Goal: Task Accomplishment & Management: Manage account settings

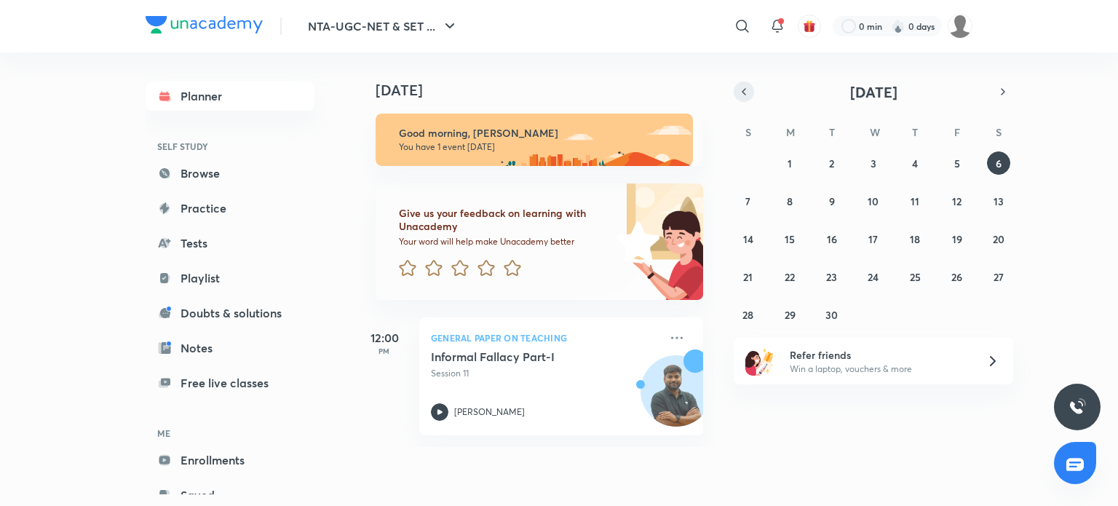
click at [738, 91] on icon "button" at bounding box center [744, 91] width 12 height 13
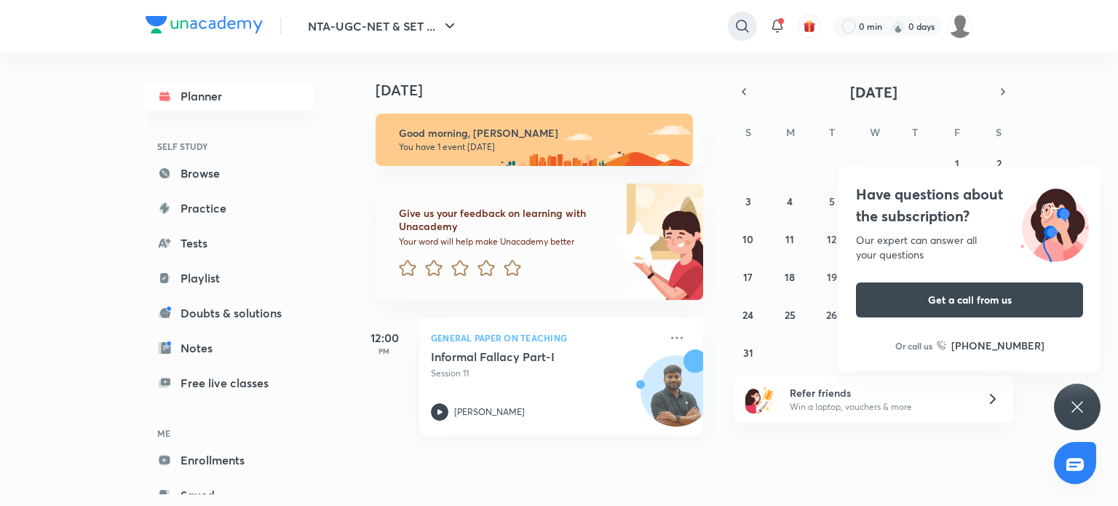
click at [743, 33] on icon at bounding box center [742, 25] width 17 height 17
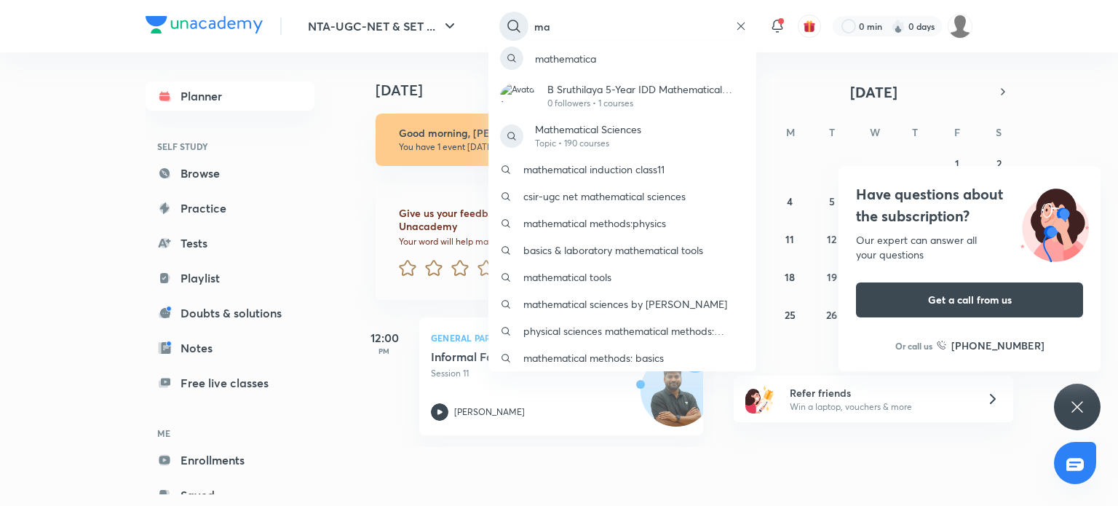
type input "m"
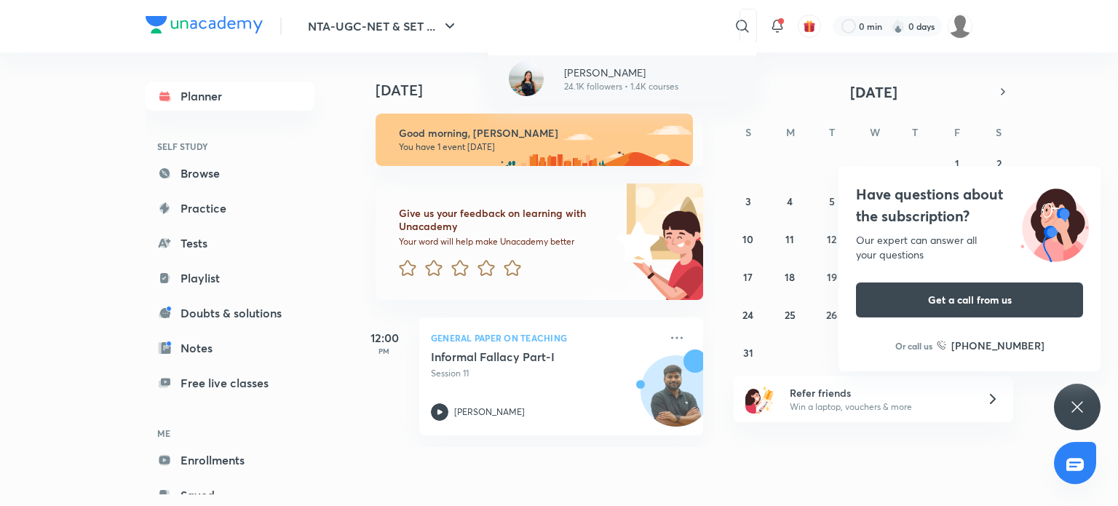
click at [681, 95] on div "Tanya Bhatia 24.1K followers • 1.4K courses" at bounding box center [623, 78] width 268 height 47
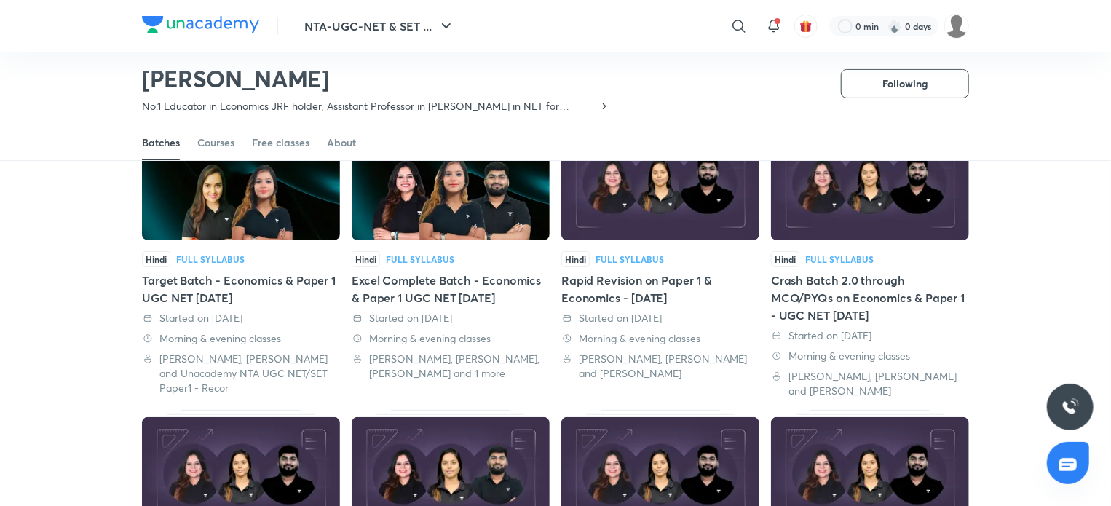
scroll to position [31, 0]
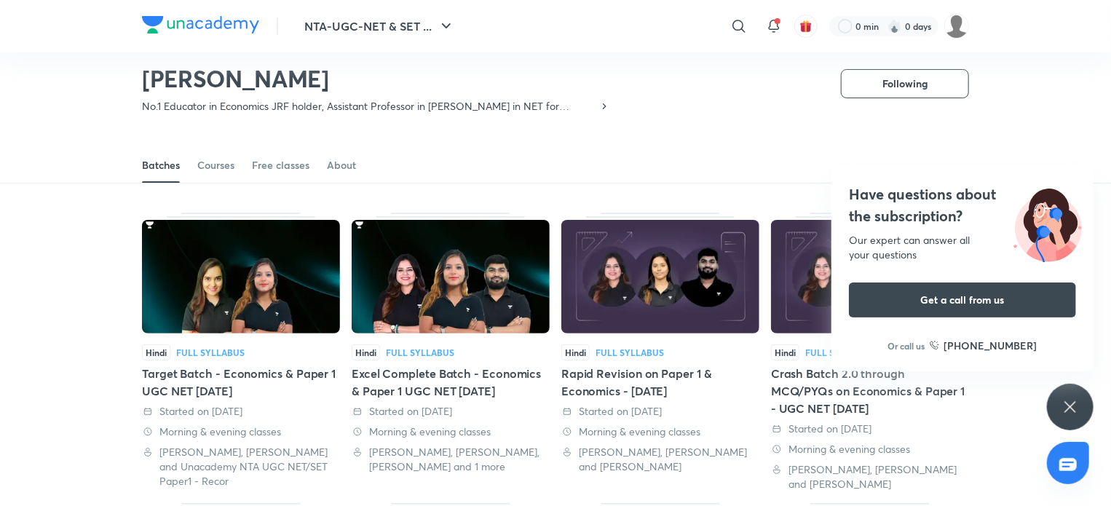
click at [398, 352] on div "Full Syllabus" at bounding box center [420, 352] width 68 height 9
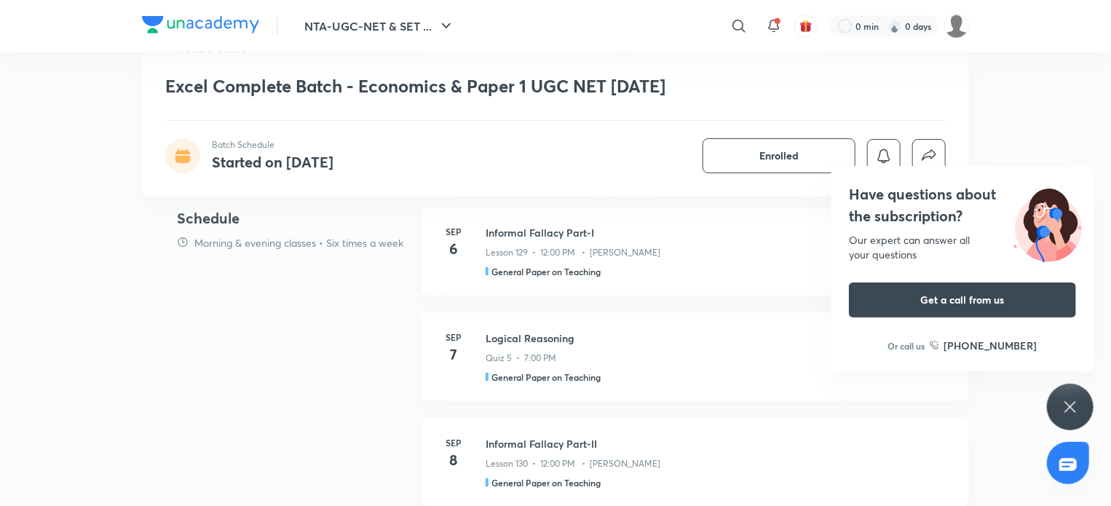
scroll to position [801, 0]
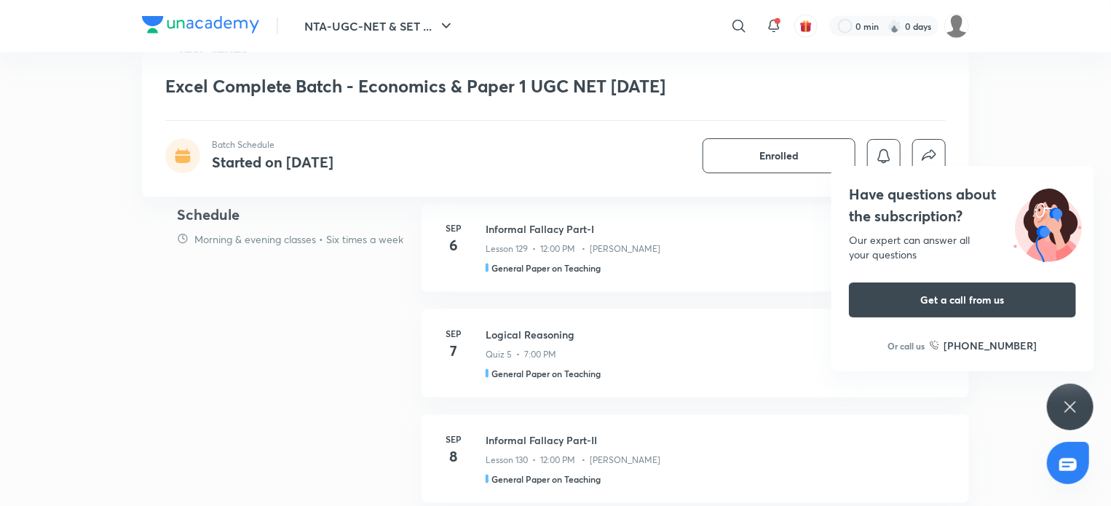
click at [1063, 398] on icon at bounding box center [1070, 406] width 17 height 17
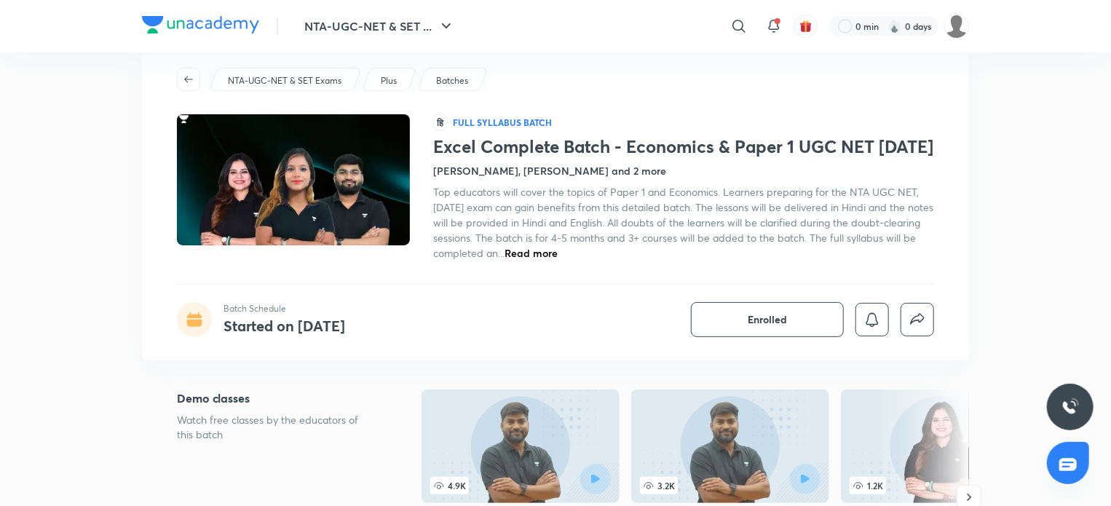
scroll to position [0, 0]
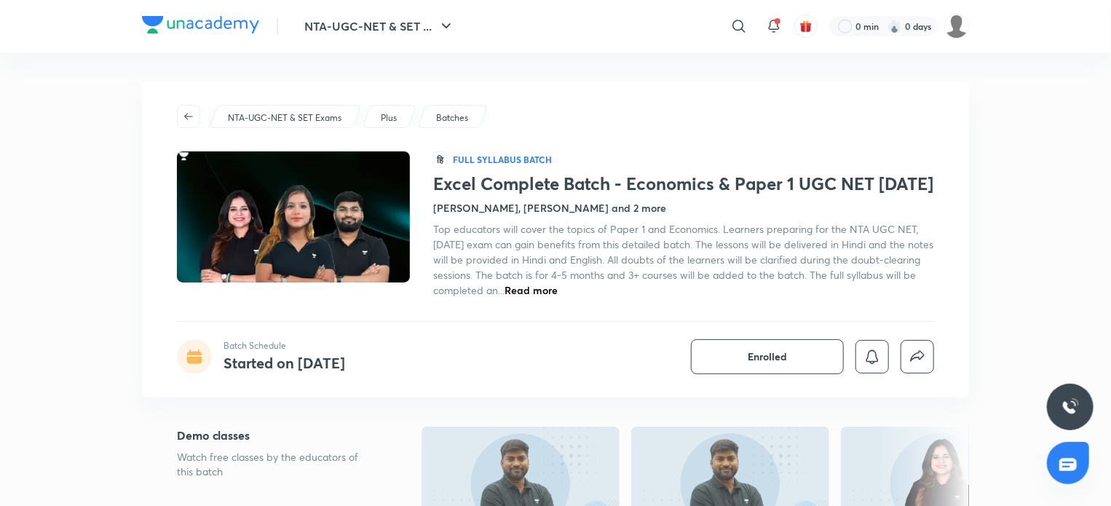
click at [558, 297] on span "Read more" at bounding box center [531, 290] width 53 height 14
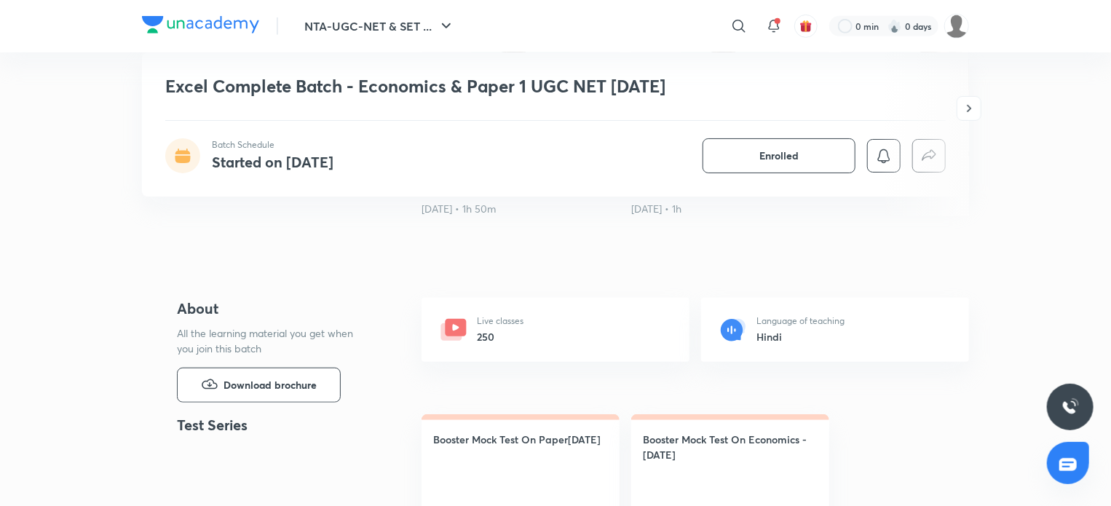
scroll to position [443, 0]
click at [518, 343] on h6 "250" at bounding box center [500, 335] width 47 height 15
click at [461, 335] on icon at bounding box center [456, 325] width 21 height 17
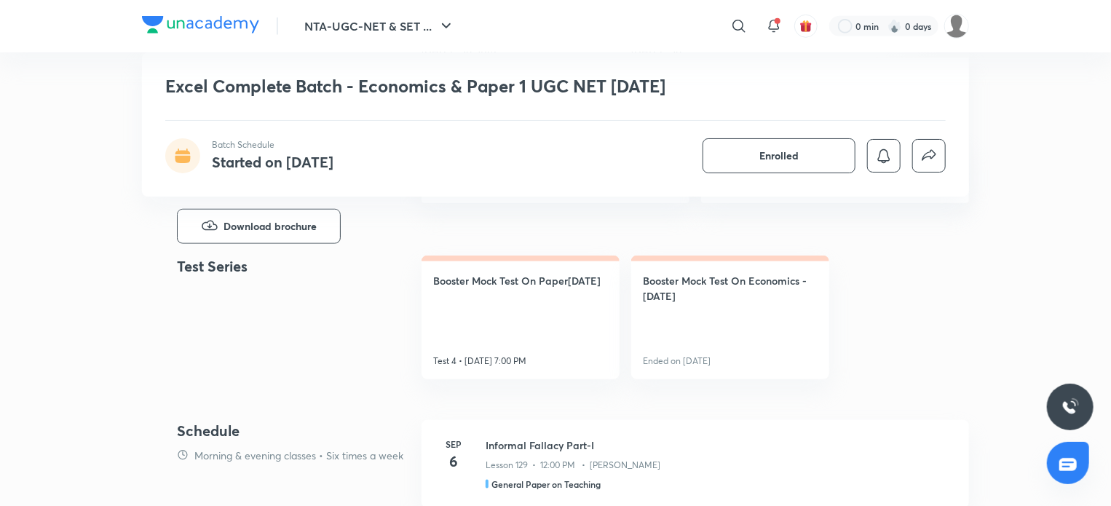
scroll to position [603, 0]
click at [461, 354] on link "Booster Mock Test On Paper1 - Dec 2025 Test 4 • Sep 7, 7:00 PM" at bounding box center [521, 315] width 198 height 124
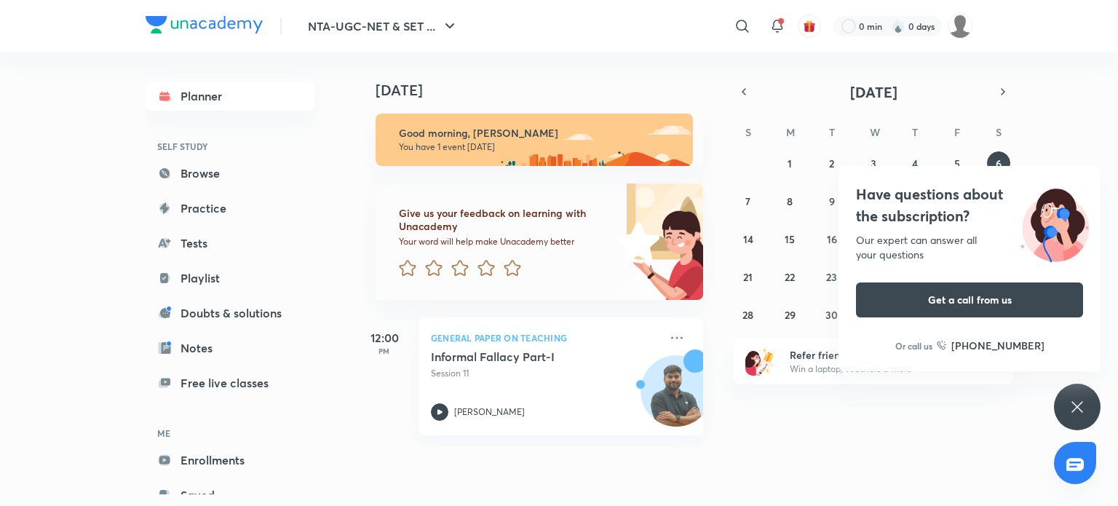
click at [1075, 414] on icon at bounding box center [1077, 406] width 17 height 17
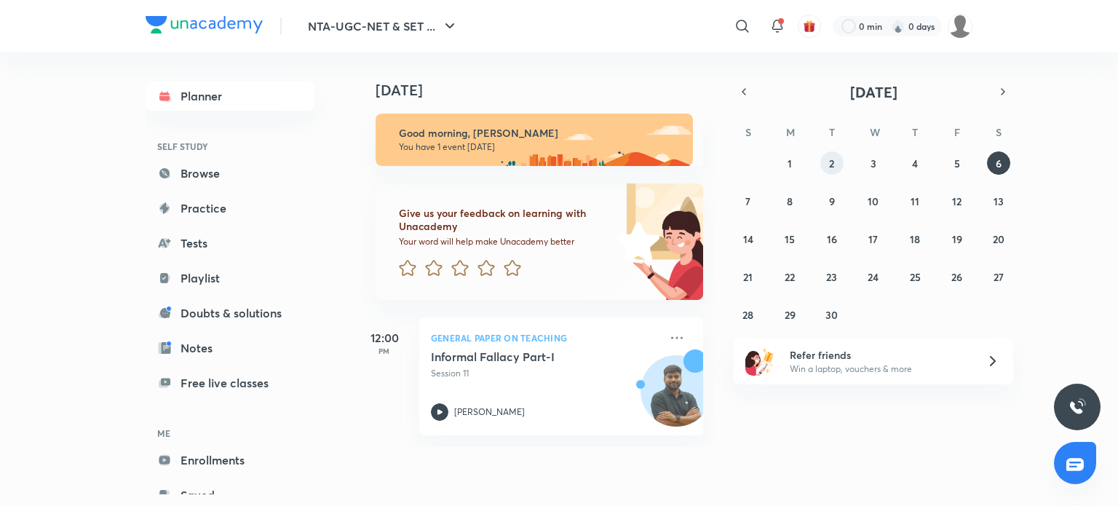
click at [830, 163] on abbr "2" at bounding box center [831, 164] width 5 height 14
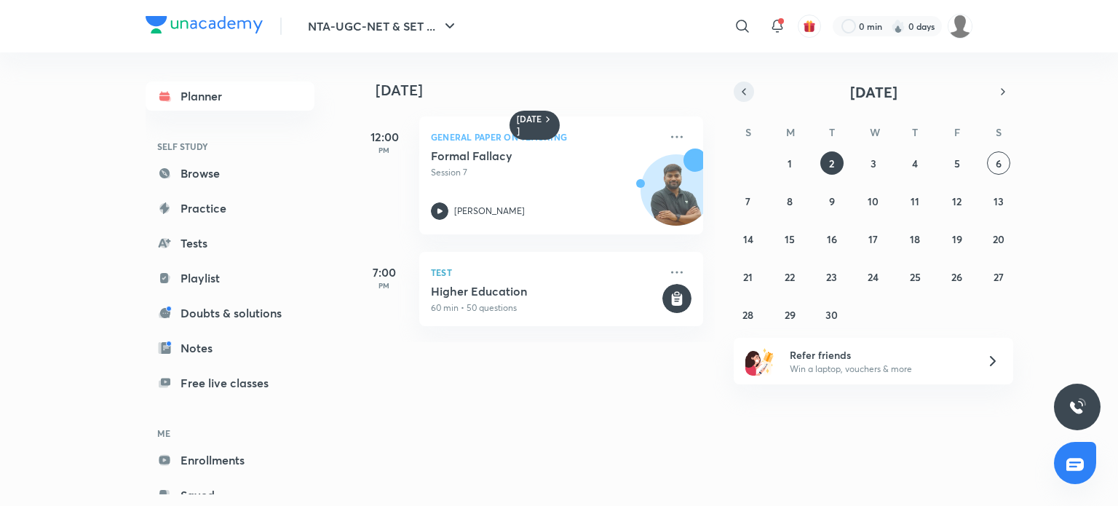
click at [741, 95] on icon "button" at bounding box center [744, 91] width 12 height 13
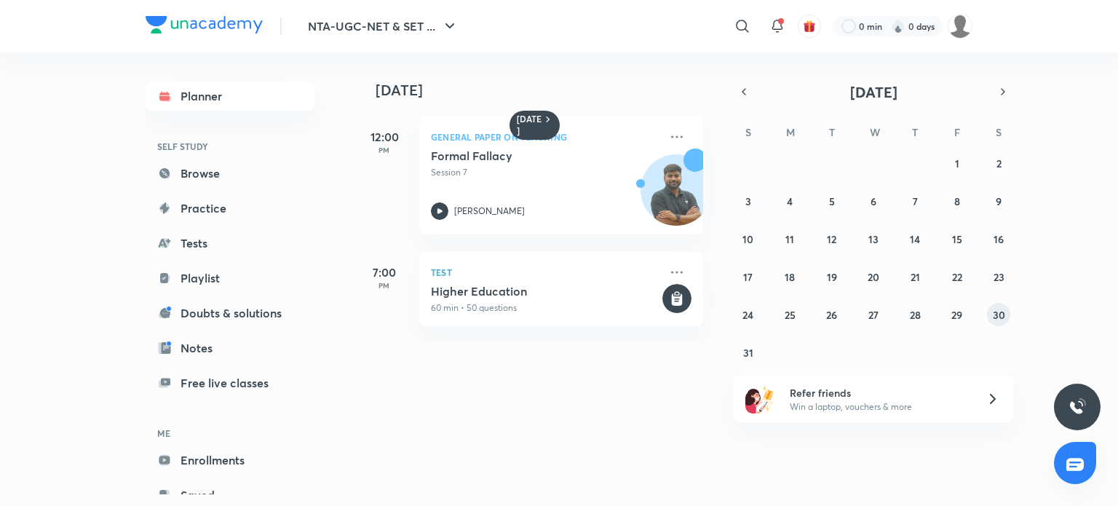
click at [1005, 317] on abbr "30" at bounding box center [999, 315] width 12 height 14
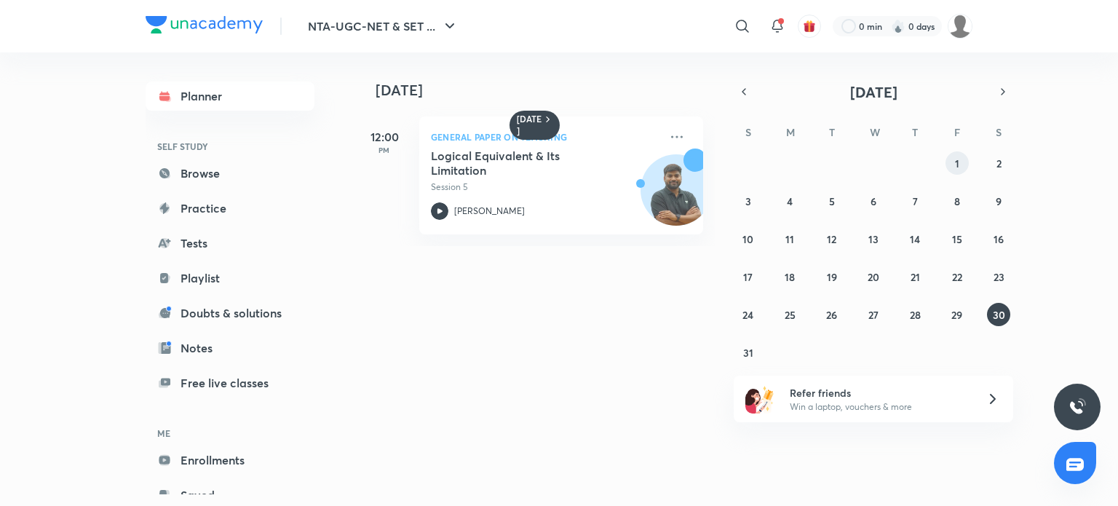
click at [967, 167] on button "1" at bounding box center [957, 162] width 23 height 23
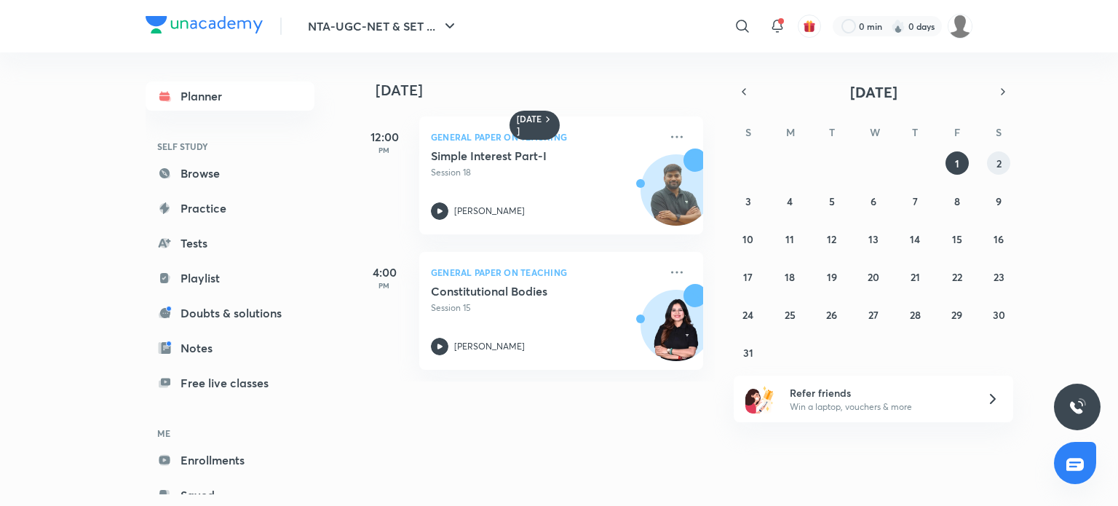
click at [989, 162] on button "2" at bounding box center [998, 162] width 23 height 23
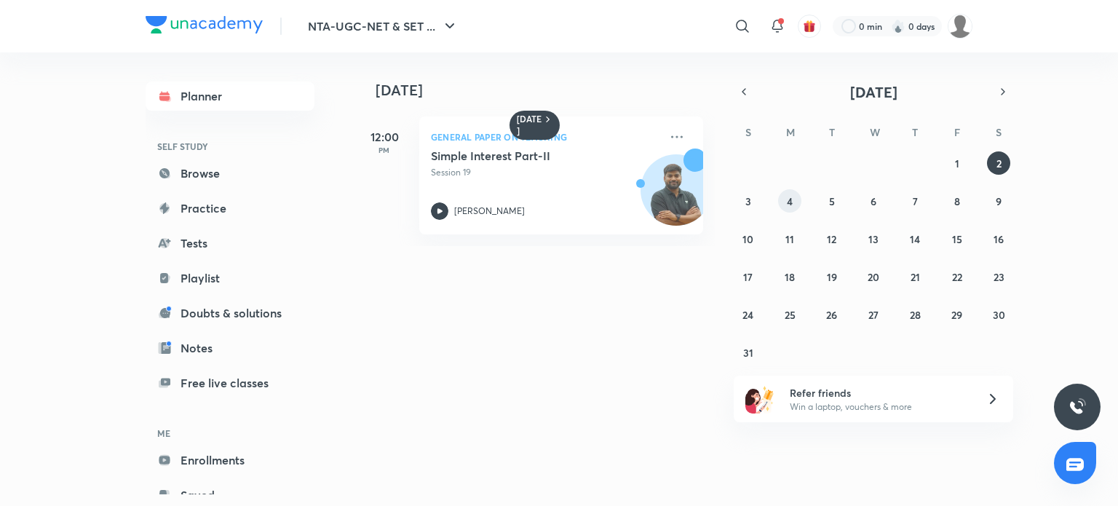
click at [794, 194] on button "4" at bounding box center [789, 200] width 23 height 23
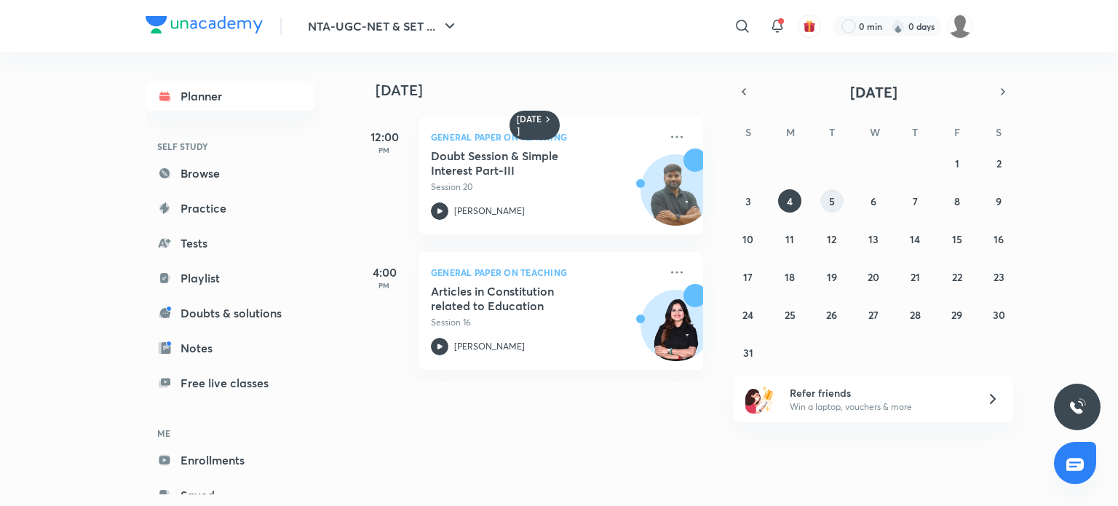
click at [827, 203] on button "5" at bounding box center [832, 200] width 23 height 23
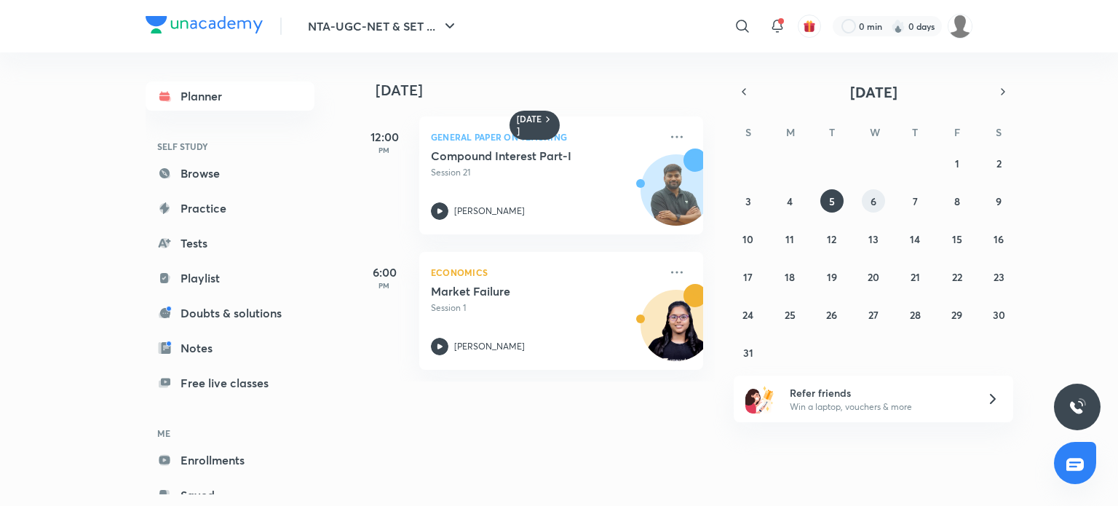
click at [882, 202] on button "6" at bounding box center [873, 200] width 23 height 23
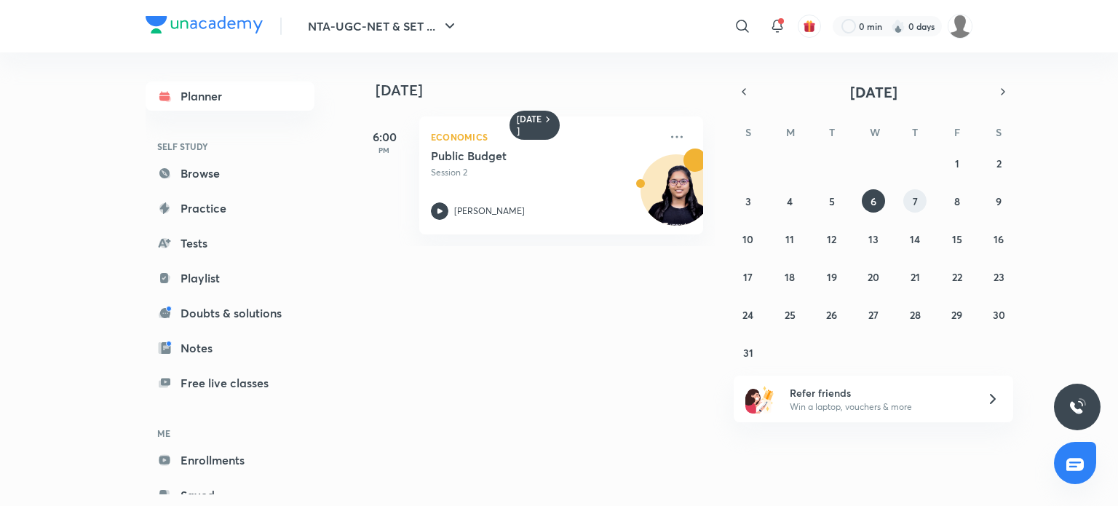
click at [907, 202] on button "7" at bounding box center [915, 200] width 23 height 23
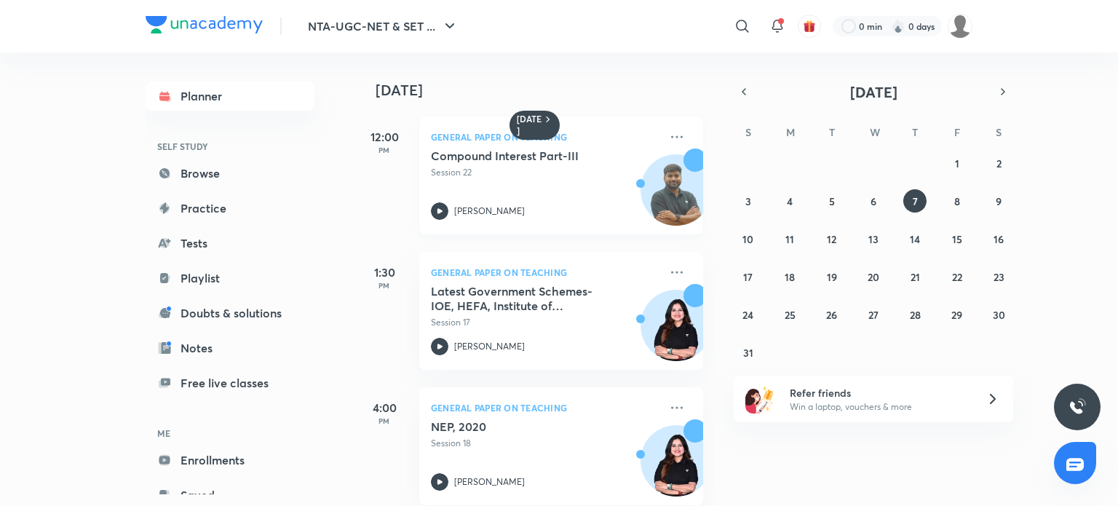
scroll to position [157, 0]
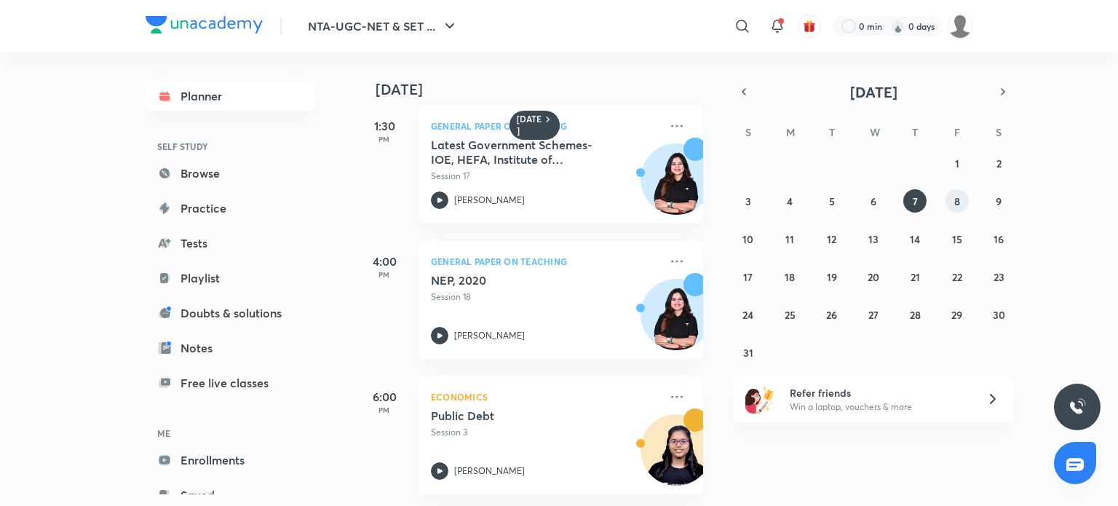
click at [958, 194] on abbr "8" at bounding box center [957, 201] width 6 height 14
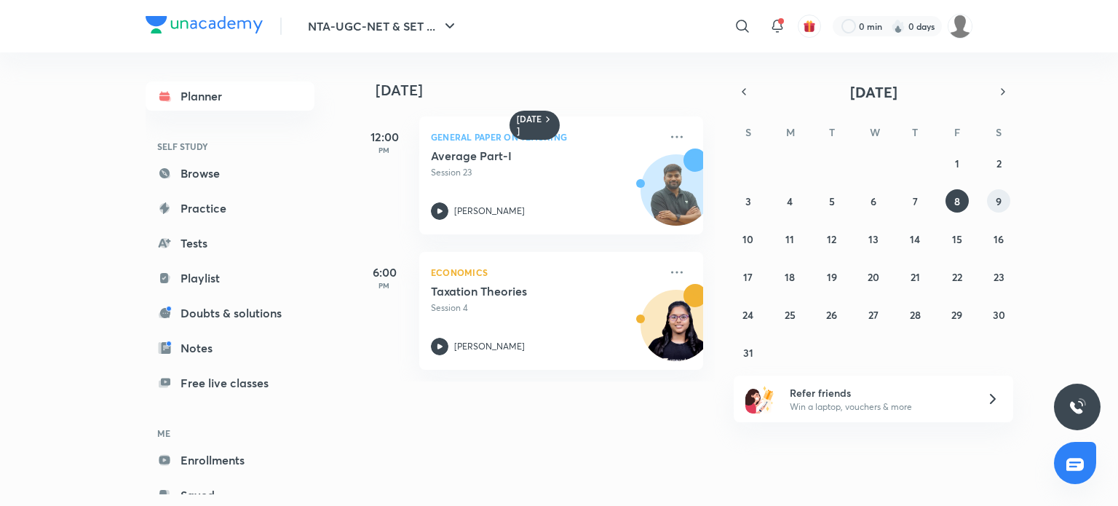
click at [1002, 199] on abbr "9" at bounding box center [999, 201] width 6 height 14
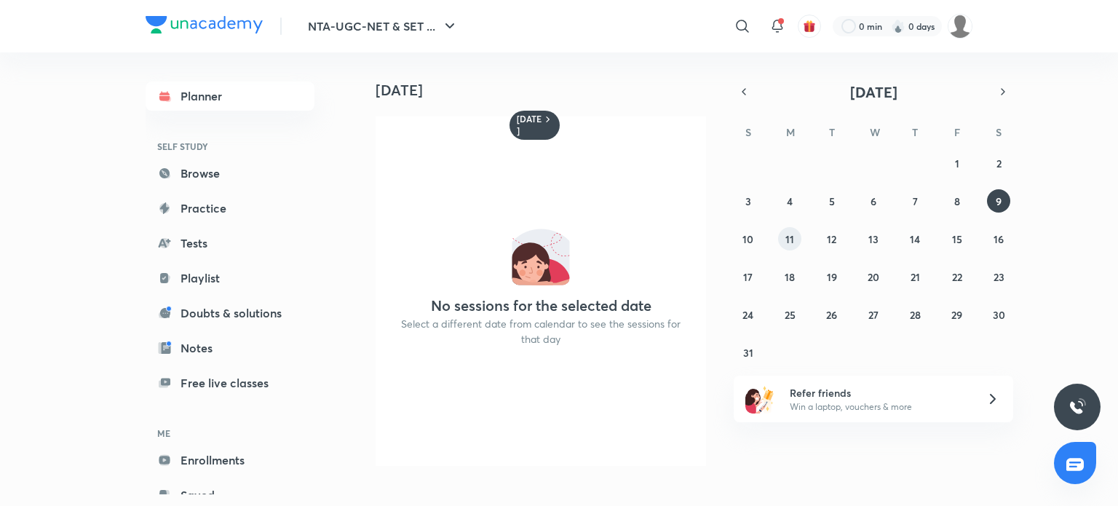
click at [788, 240] on abbr "11" at bounding box center [790, 239] width 9 height 14
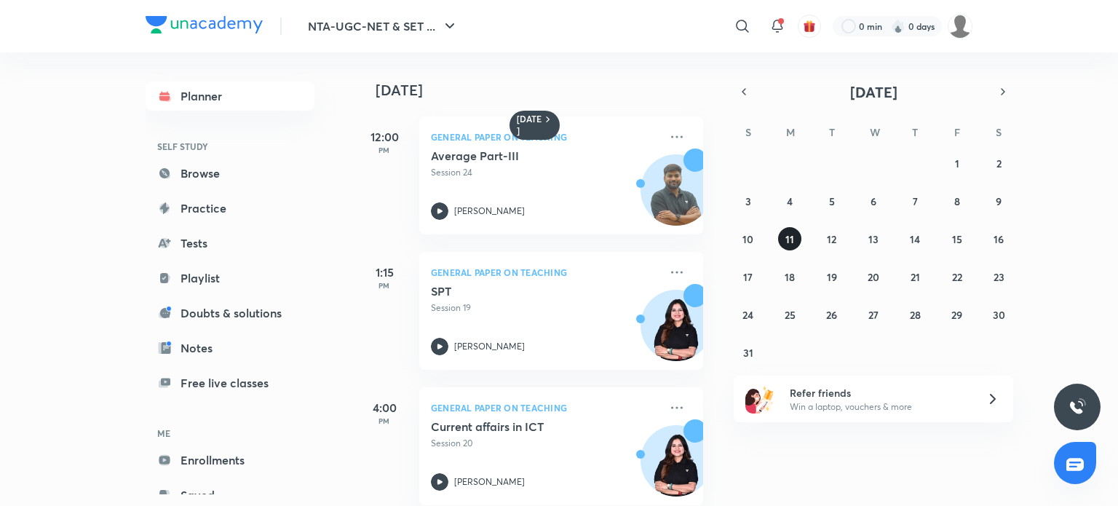
click at [788, 240] on abbr "11" at bounding box center [790, 239] width 9 height 14
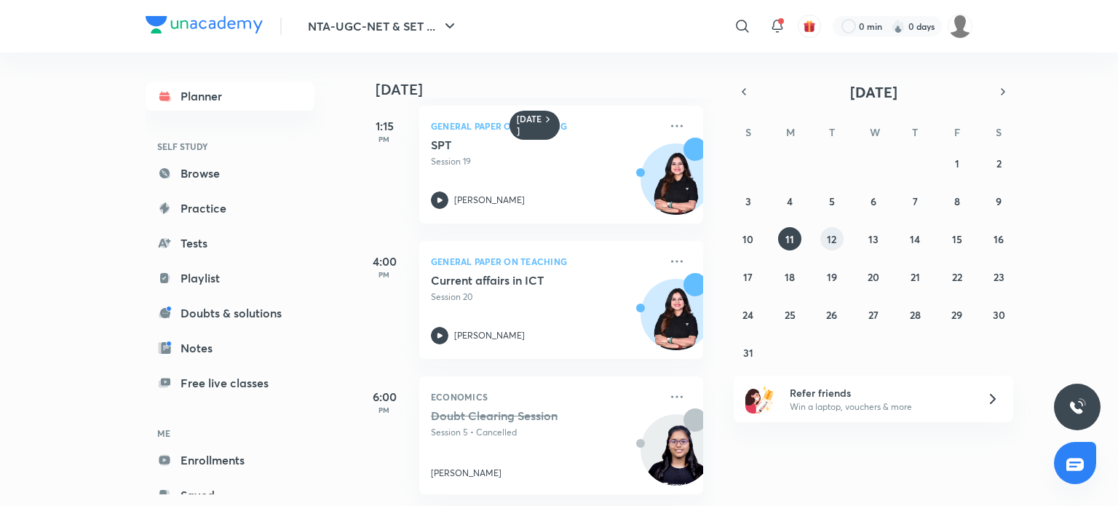
click at [822, 236] on button "12" at bounding box center [832, 238] width 23 height 23
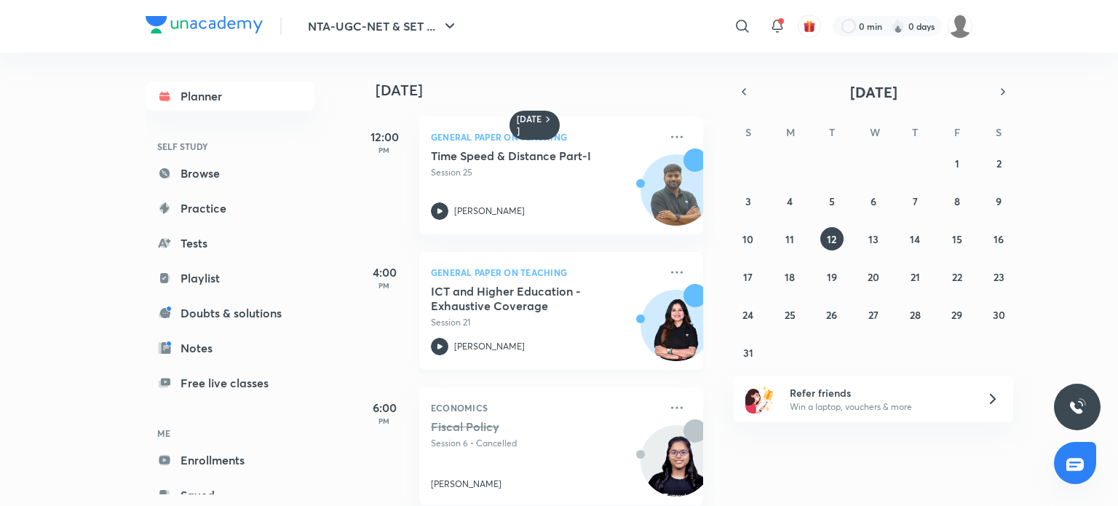
scroll to position [22, 0]
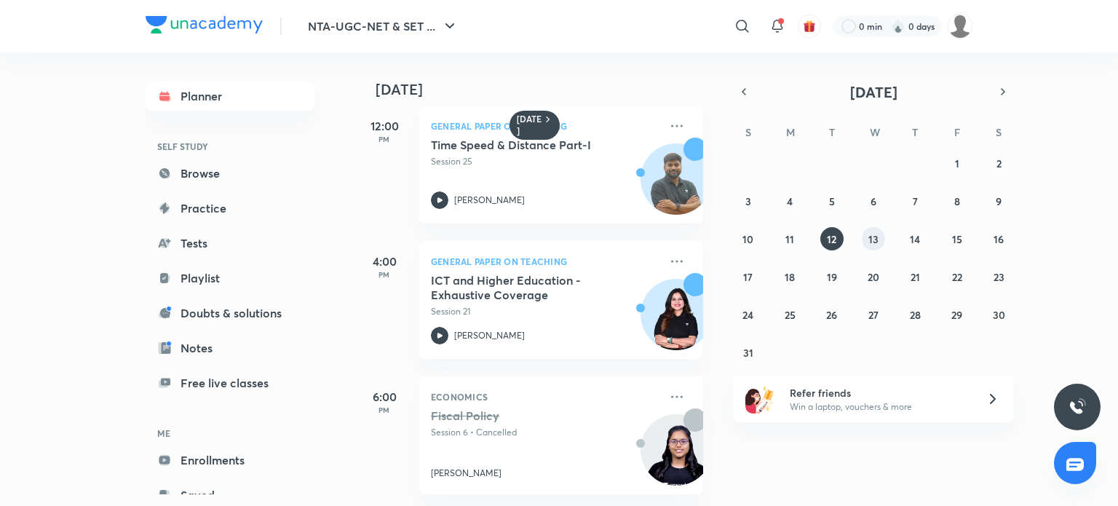
click at [874, 232] on abbr "13" at bounding box center [874, 239] width 10 height 14
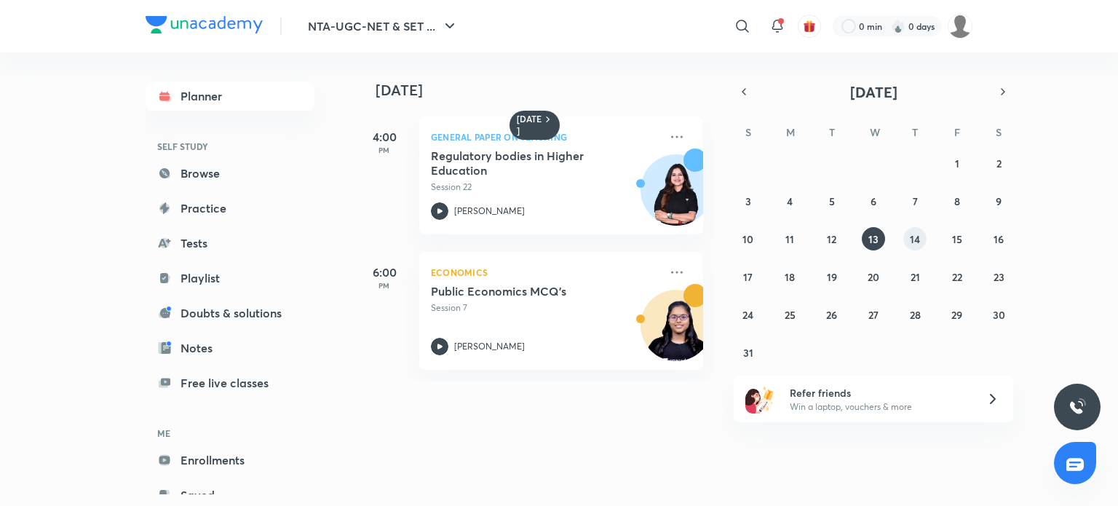
click at [924, 239] on button "14" at bounding box center [915, 238] width 23 height 23
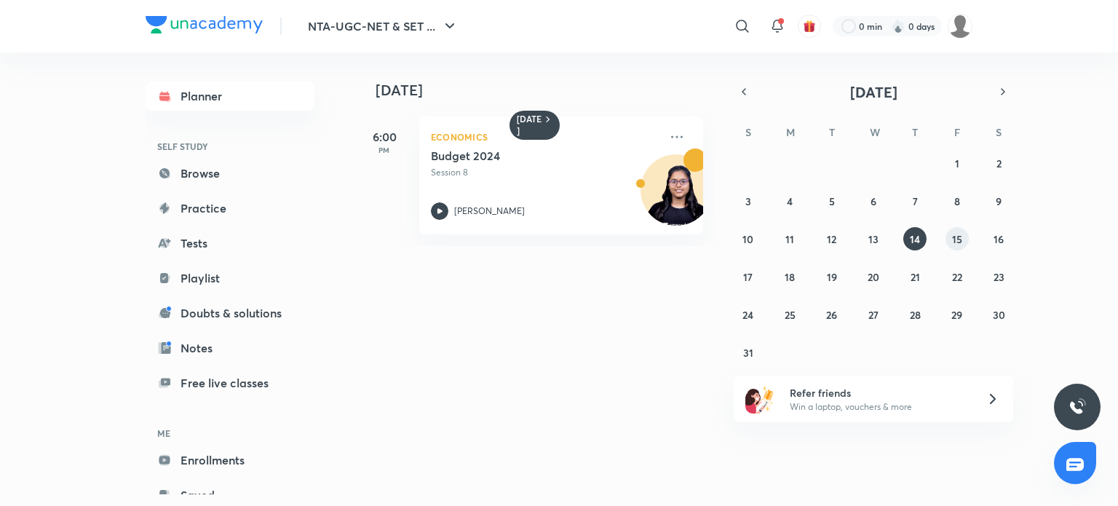
click at [965, 236] on button "15" at bounding box center [957, 238] width 23 height 23
click at [1002, 238] on abbr "16" at bounding box center [999, 239] width 10 height 14
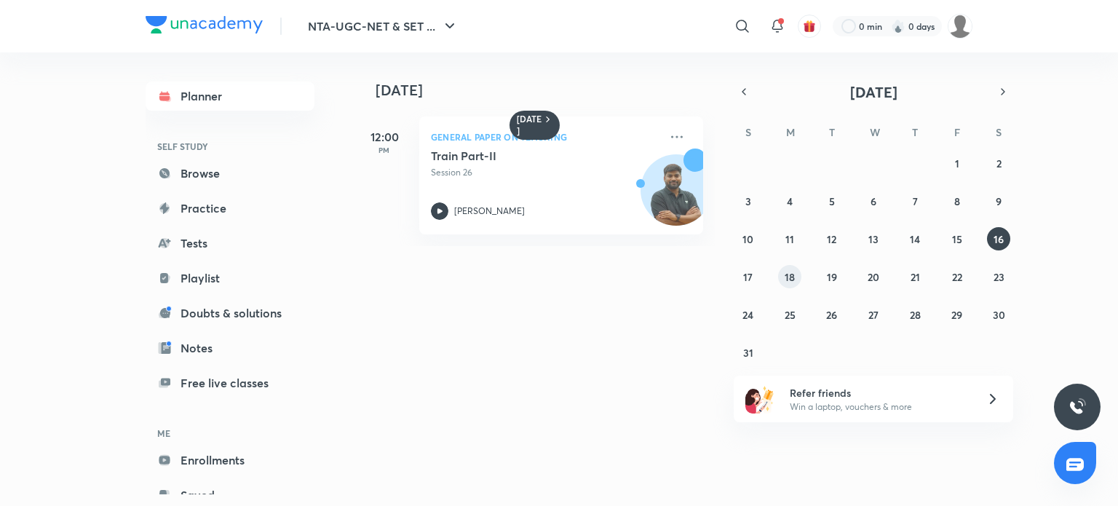
click at [788, 285] on button "18" at bounding box center [789, 276] width 23 height 23
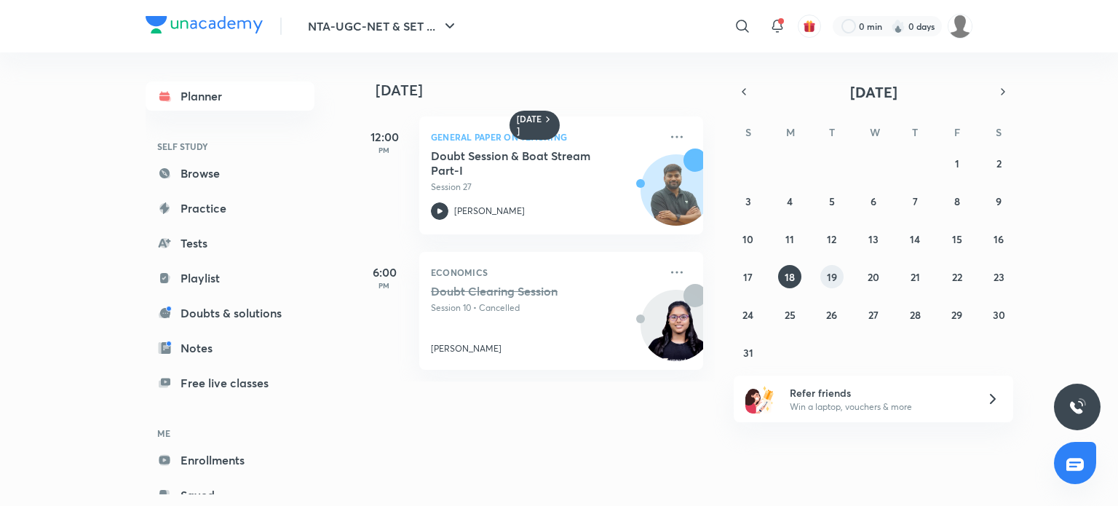
click at [833, 280] on abbr "19" at bounding box center [832, 277] width 10 height 14
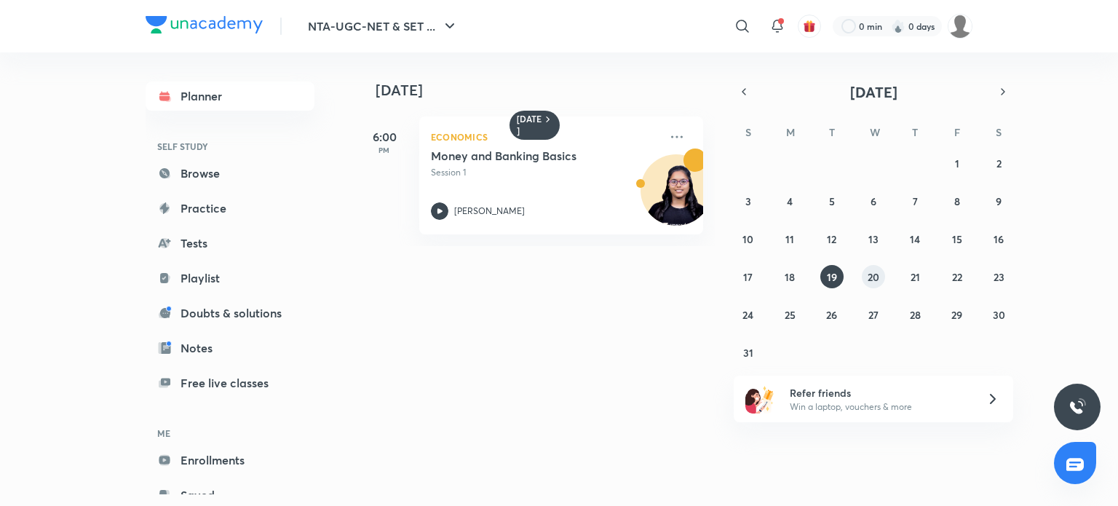
click at [865, 274] on button "20" at bounding box center [873, 276] width 23 height 23
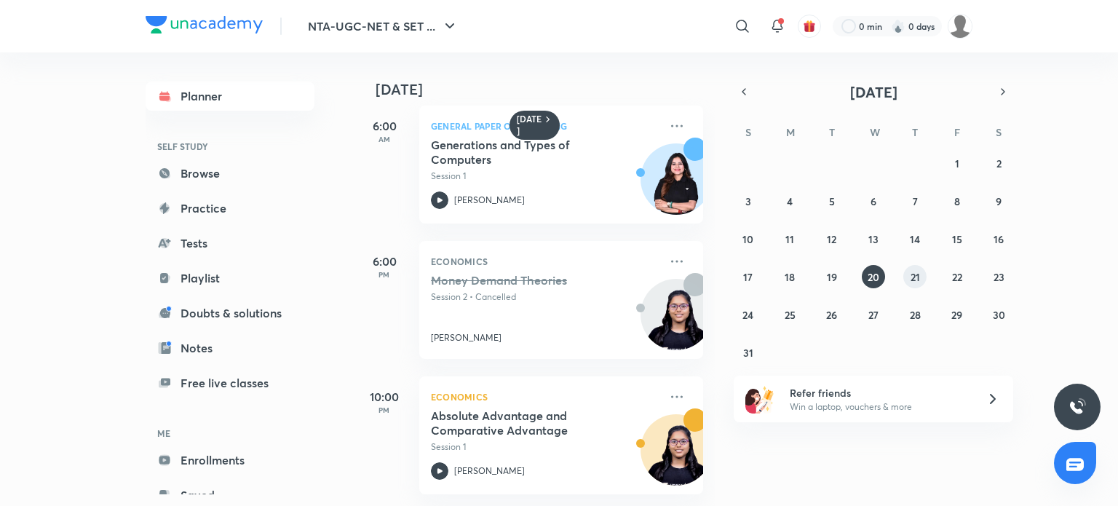
click at [906, 273] on button "21" at bounding box center [915, 276] width 23 height 23
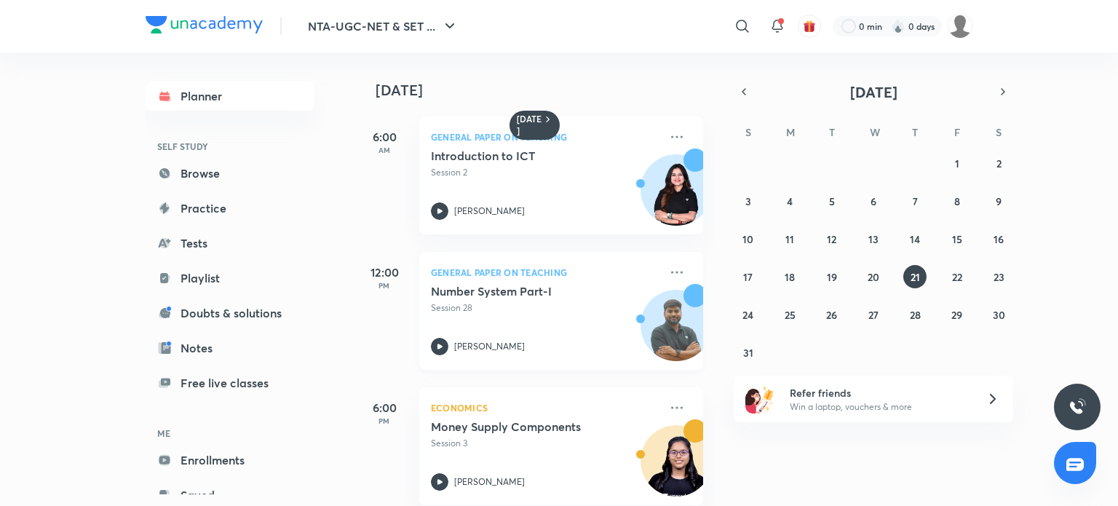
scroll to position [157, 0]
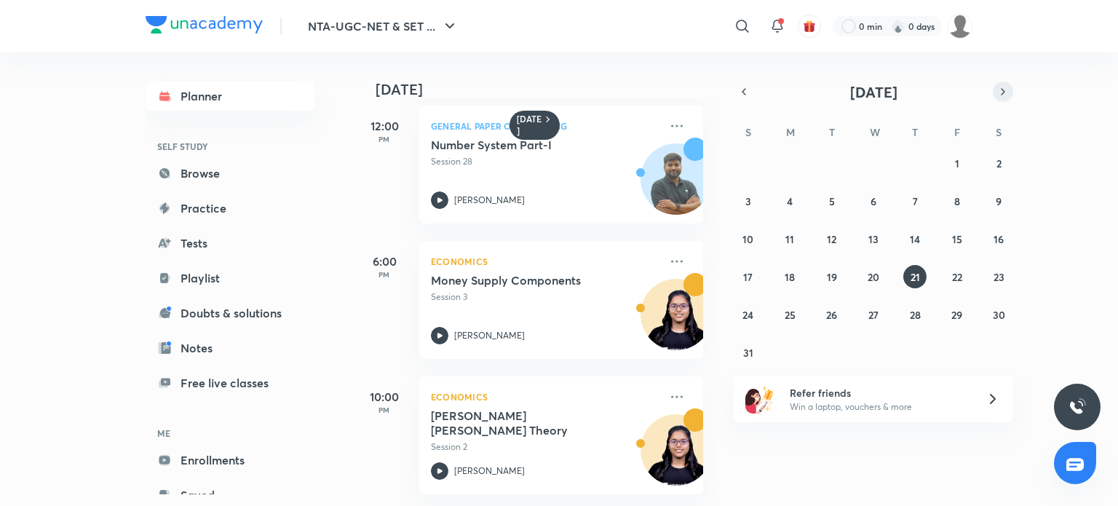
click at [1000, 88] on icon "button" at bounding box center [1003, 91] width 12 height 13
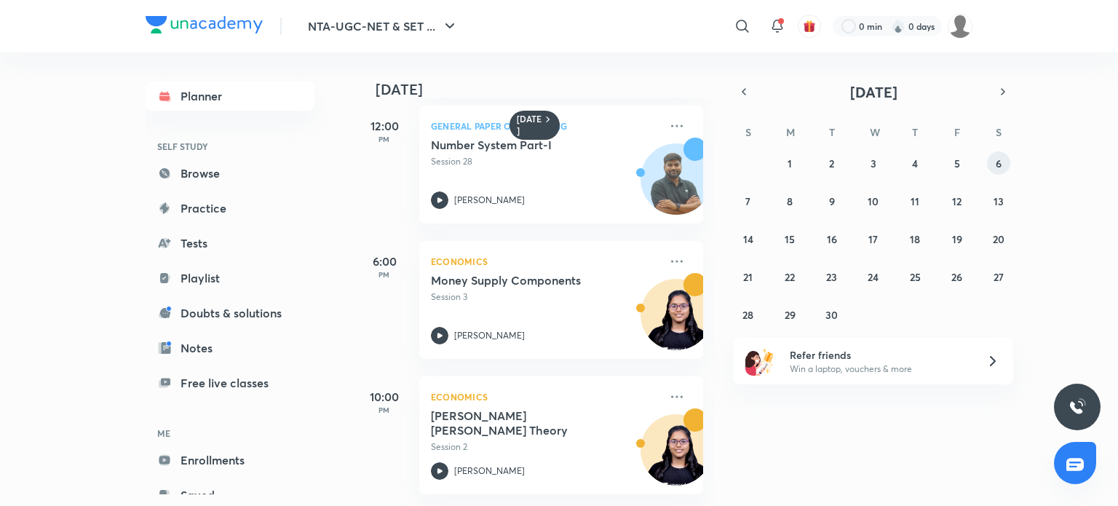
click at [997, 164] on abbr "6" at bounding box center [999, 164] width 6 height 14
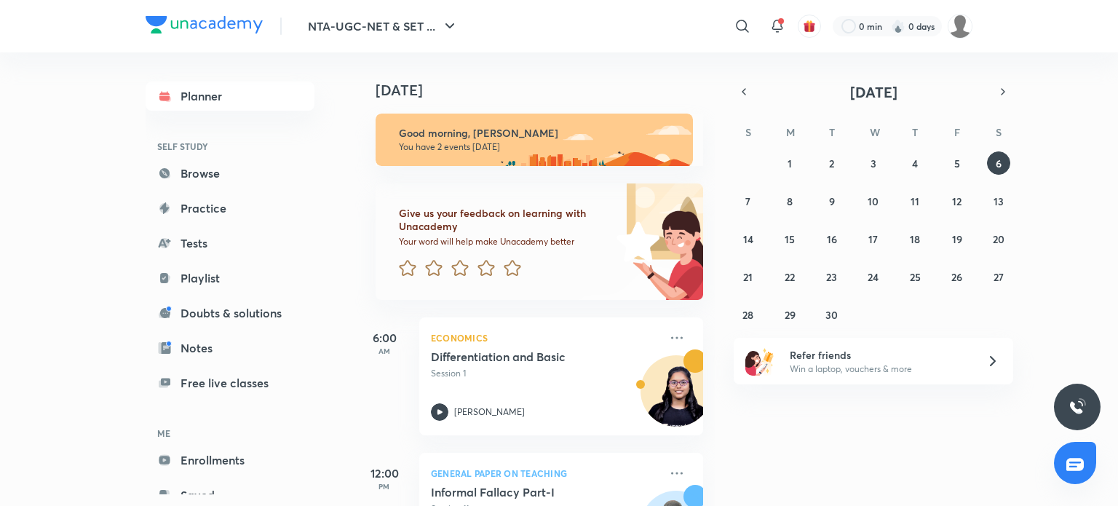
scroll to position [87, 0]
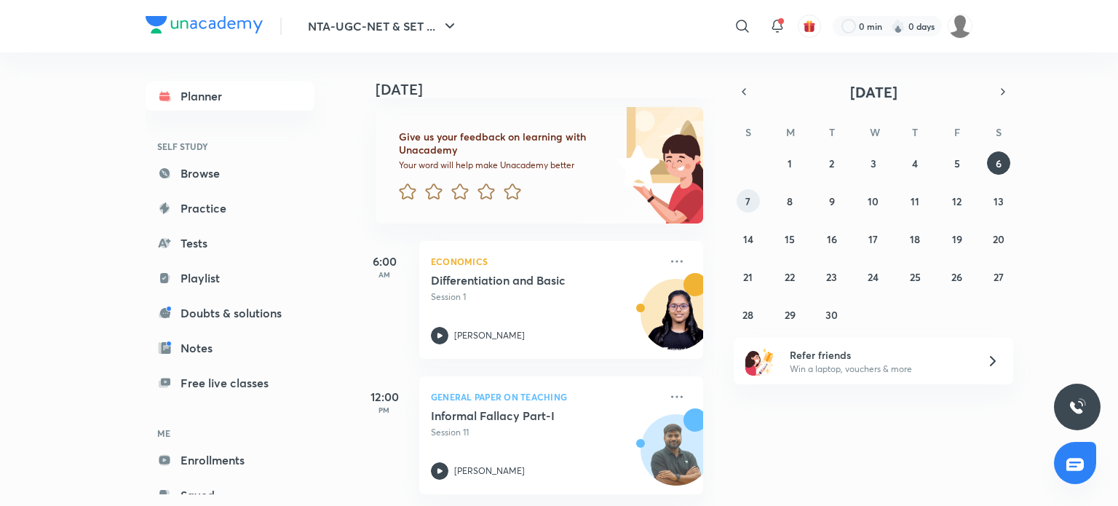
click at [748, 201] on abbr "7" at bounding box center [748, 201] width 5 height 14
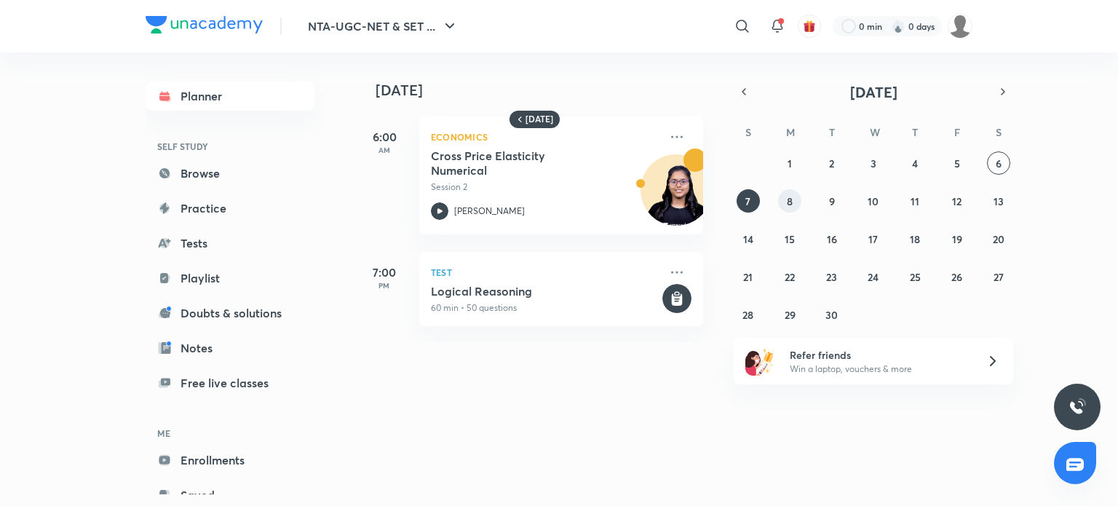
click at [791, 199] on abbr "8" at bounding box center [790, 201] width 6 height 14
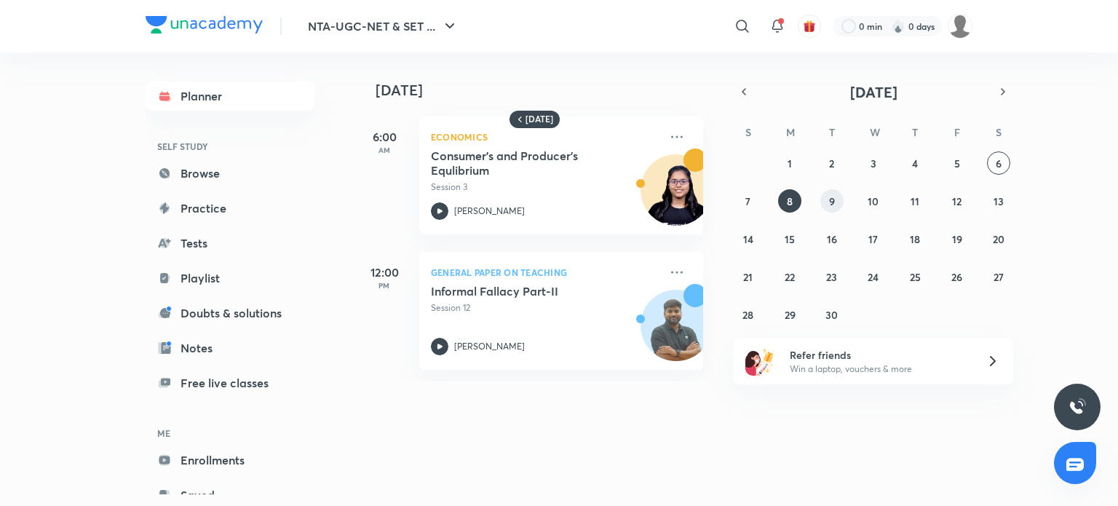
click at [834, 197] on abbr "9" at bounding box center [832, 201] width 6 height 14
click at [868, 196] on abbr "10" at bounding box center [873, 201] width 11 height 14
click at [904, 197] on div "31 1 2 3 4 5 6 7 8 9 10 11 12 13 14 15 16 17 18 19 20 21 22 23 24 25 26 27 28 2…" at bounding box center [874, 238] width 280 height 175
click at [914, 199] on abbr "11" at bounding box center [915, 201] width 9 height 14
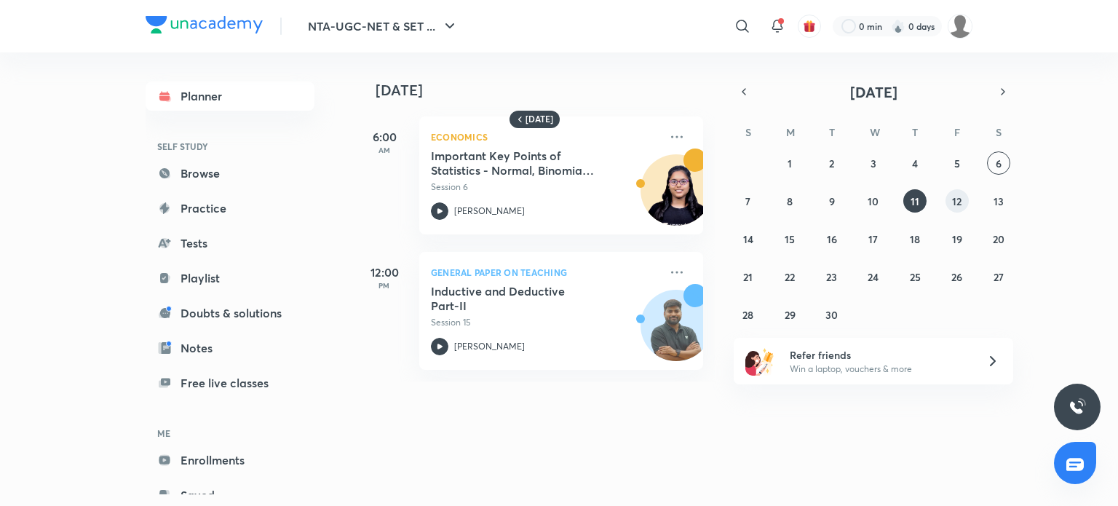
click at [954, 200] on abbr "12" at bounding box center [956, 201] width 9 height 14
click at [992, 202] on button "13" at bounding box center [998, 200] width 23 height 23
click at [746, 238] on abbr "14" at bounding box center [748, 239] width 10 height 14
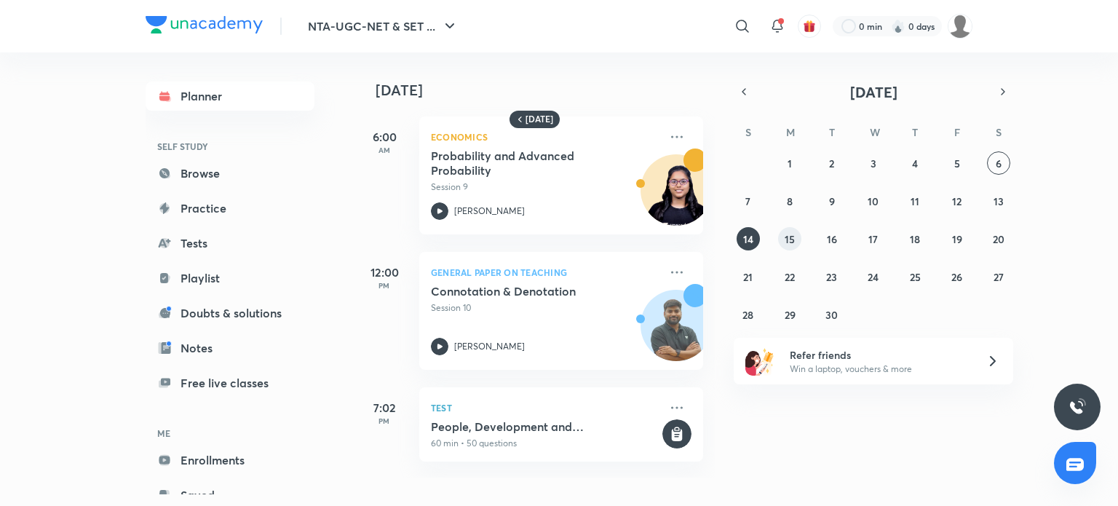
click at [794, 240] on abbr "15" at bounding box center [790, 239] width 10 height 14
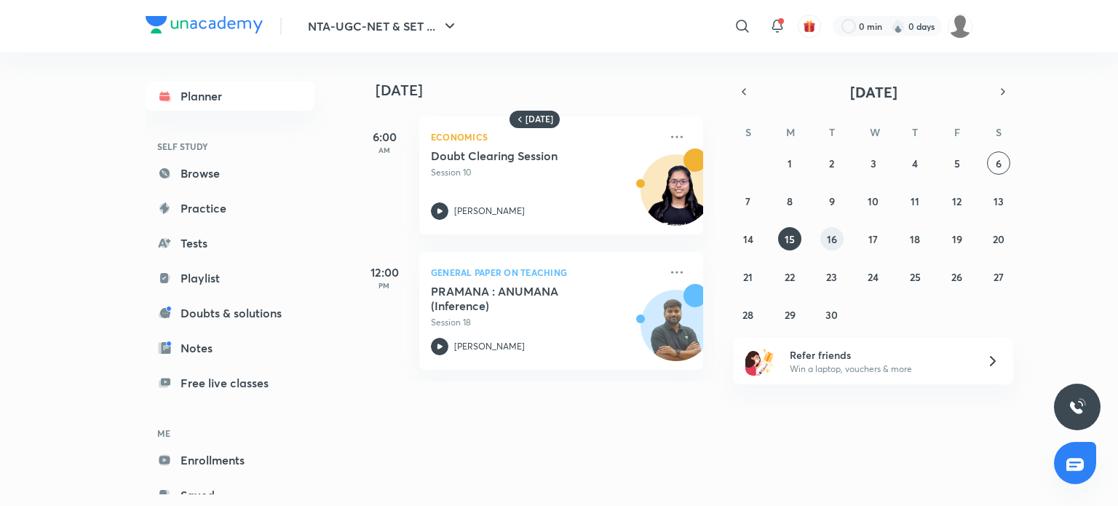
click at [833, 238] on abbr "16" at bounding box center [832, 239] width 10 height 14
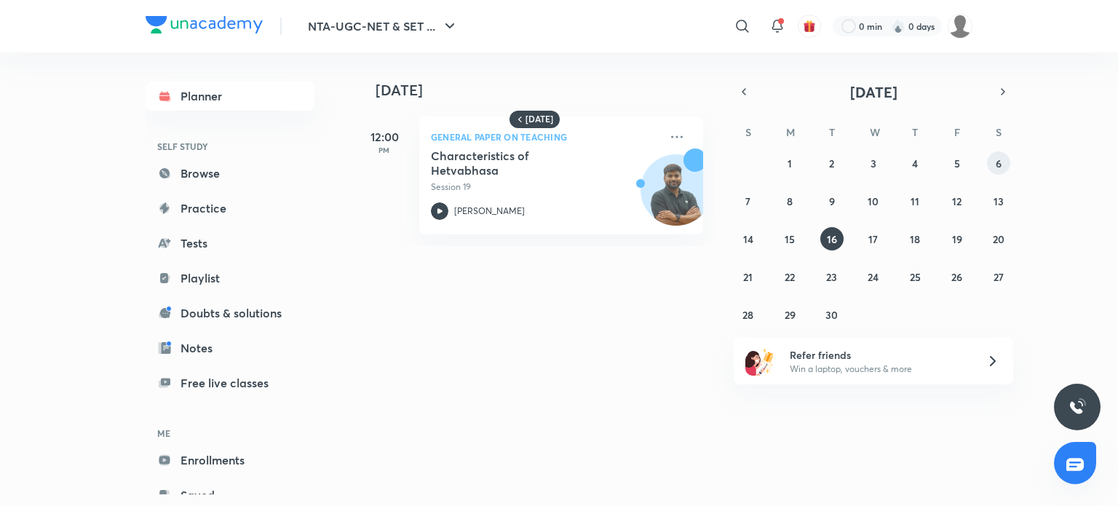
click at [1000, 167] on abbr "6" at bounding box center [999, 164] width 6 height 14
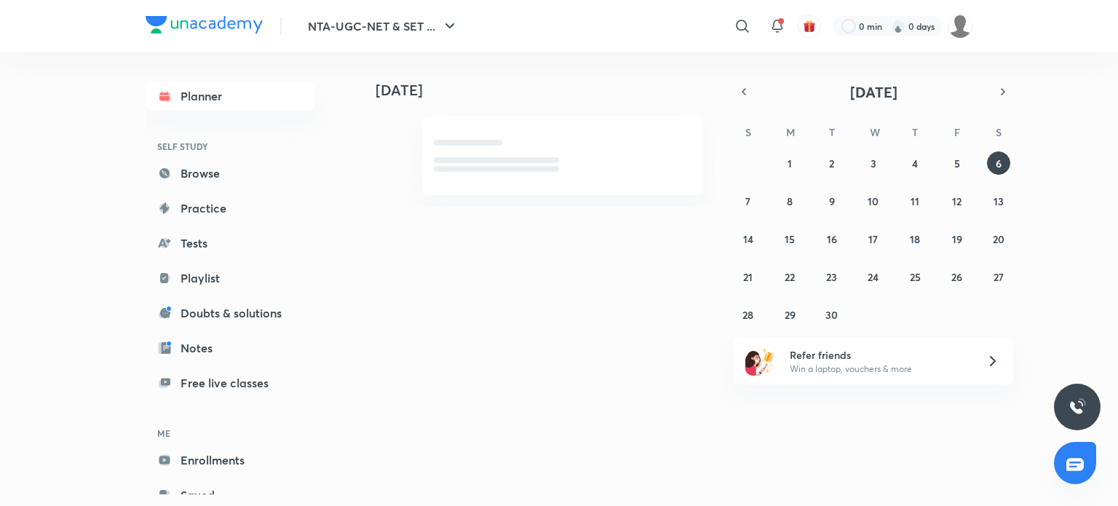
click at [753, 424] on div "Today 16 September September 2025 S M T W T F S 31 1 2 3 4 5 6 7 8 9 10 11 12 1…" at bounding box center [663, 273] width 617 height 442
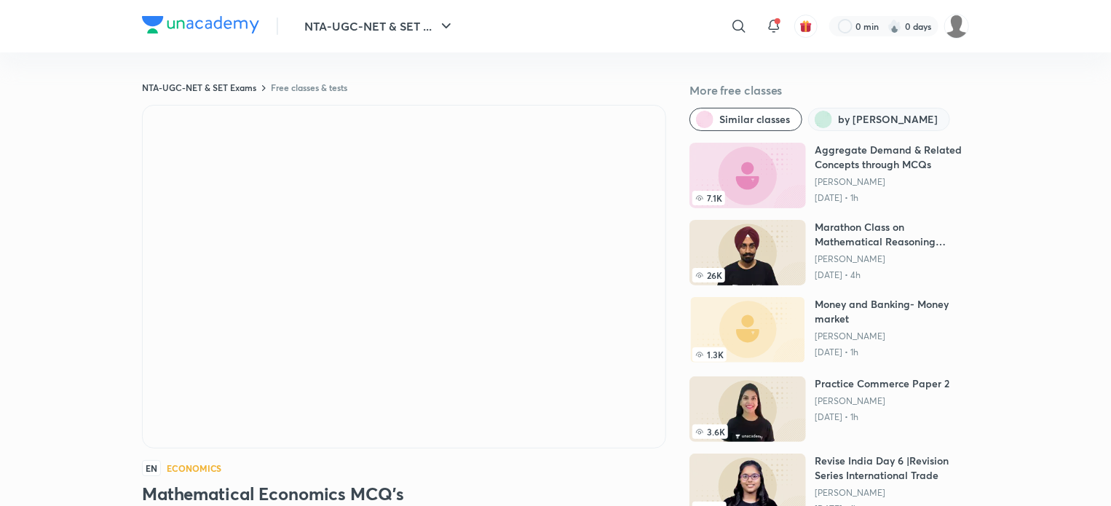
click at [833, 117] on button "by Tanya Bhatia" at bounding box center [879, 119] width 142 height 23
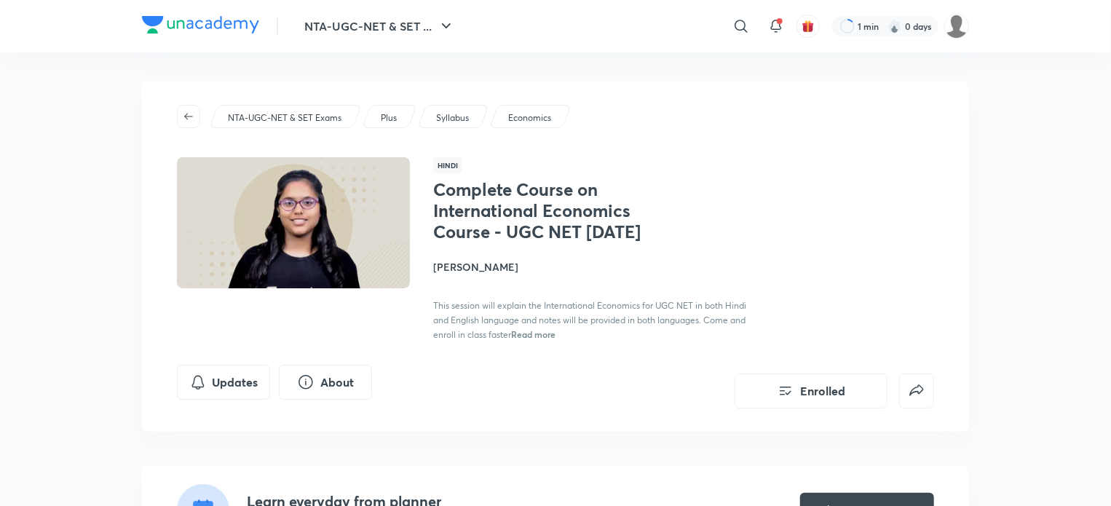
click at [397, 114] on p "Plus" at bounding box center [389, 117] width 16 height 13
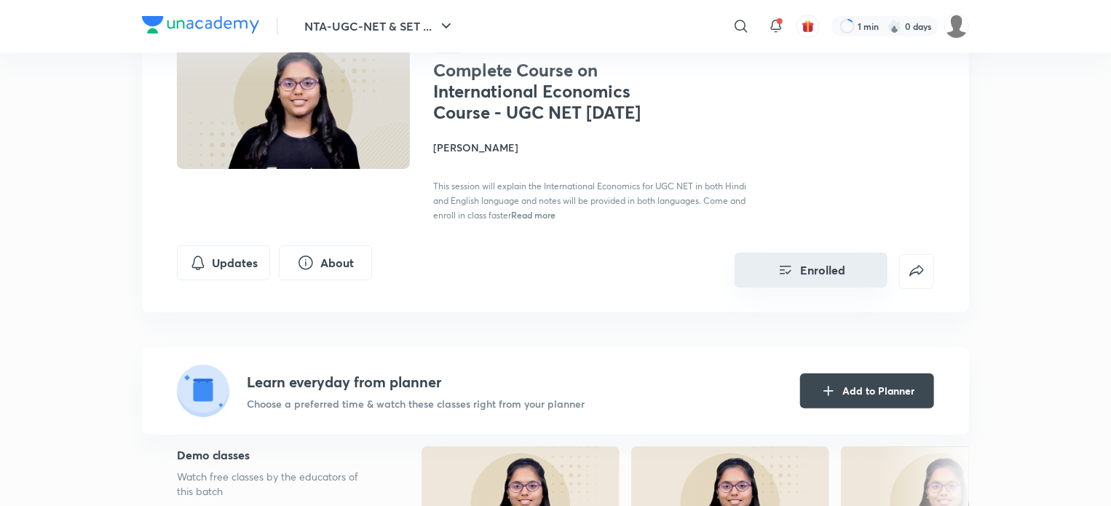
click at [837, 273] on button "Enrolled" at bounding box center [811, 270] width 153 height 35
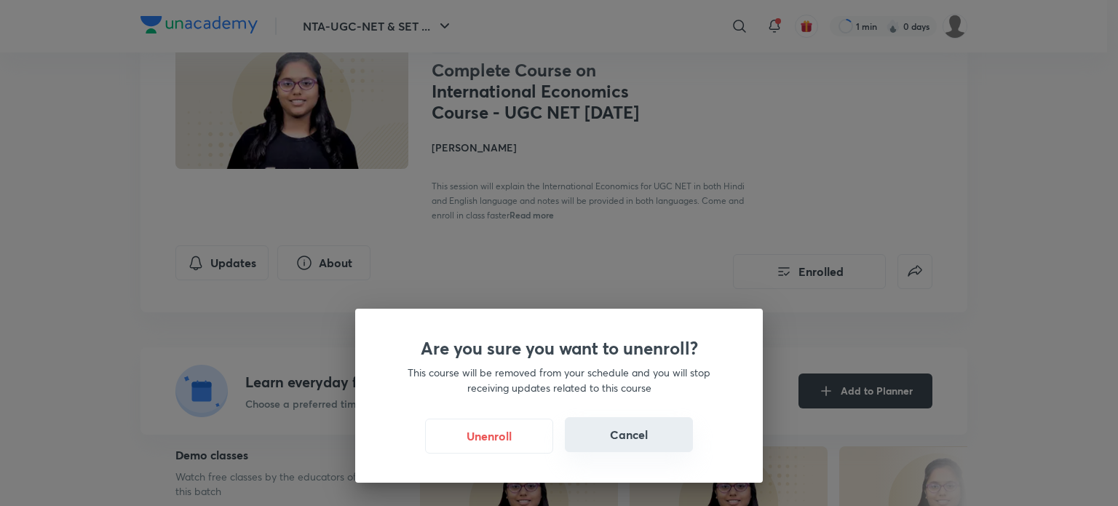
click at [603, 442] on button "Cancel" at bounding box center [629, 434] width 128 height 35
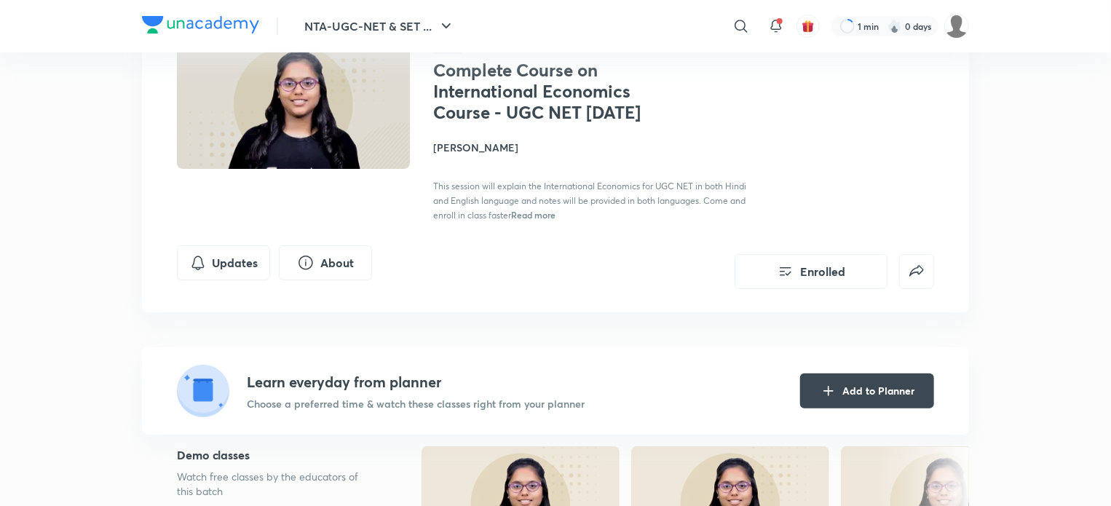
click at [534, 209] on span "Read more" at bounding box center [533, 215] width 44 height 12
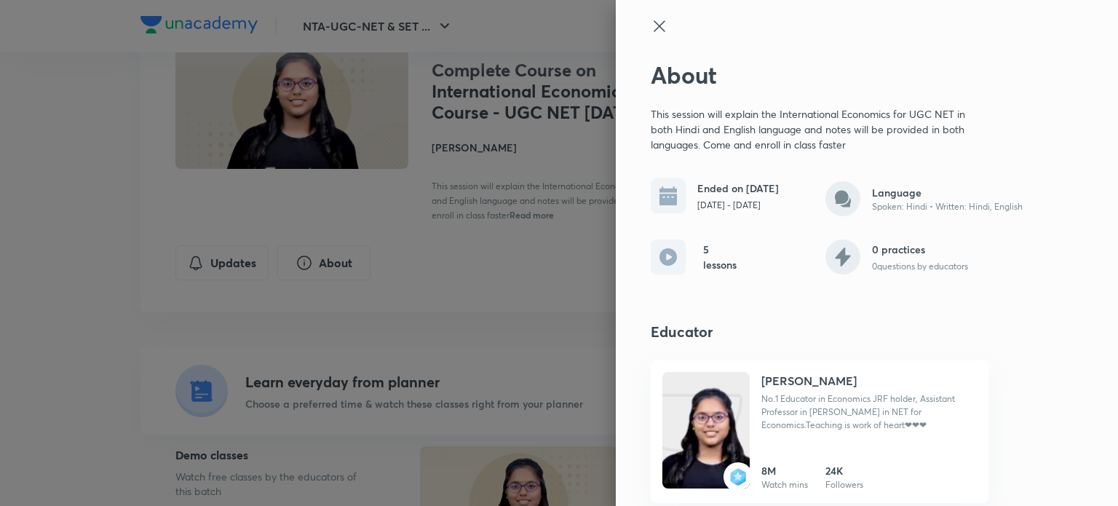
click at [703, 269] on h6 "5 lessons" at bounding box center [720, 257] width 35 height 31
click at [660, 263] on icon at bounding box center [668, 256] width 17 height 17
click at [557, 249] on div at bounding box center [559, 253] width 1118 height 506
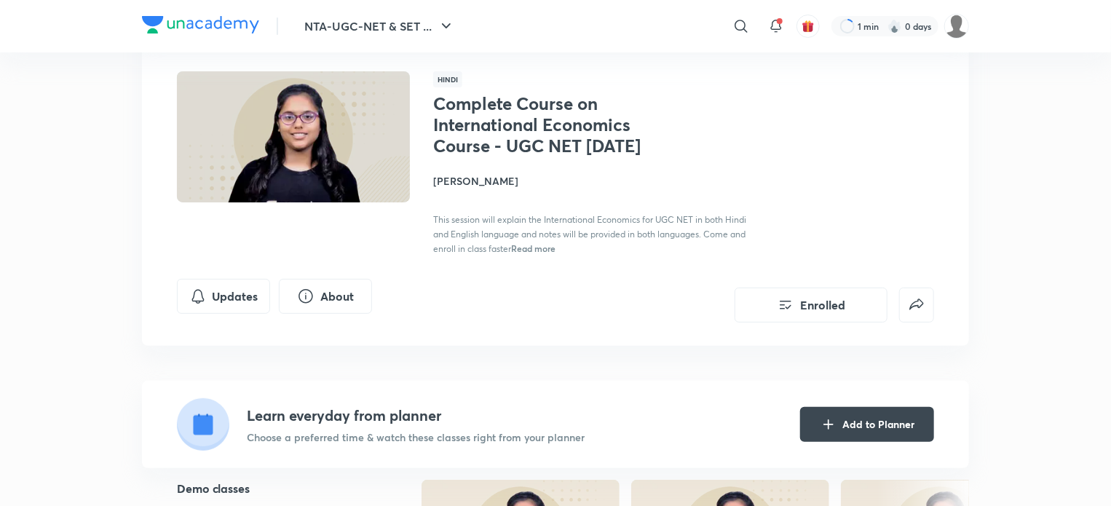
scroll to position [93, 0]
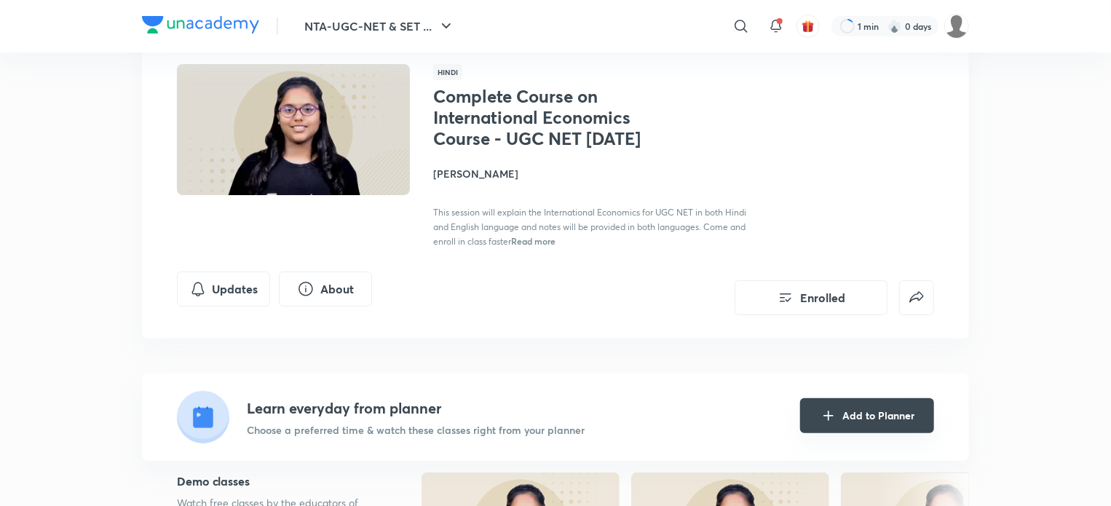
click at [834, 407] on icon "Add to Planner" at bounding box center [828, 415] width 17 height 17
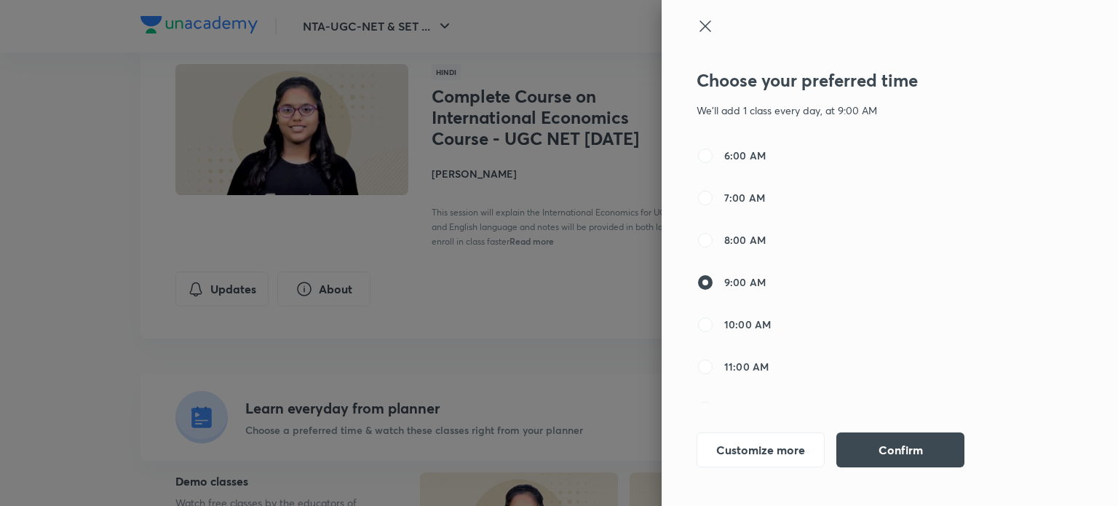
click at [702, 27] on icon at bounding box center [705, 25] width 17 height 17
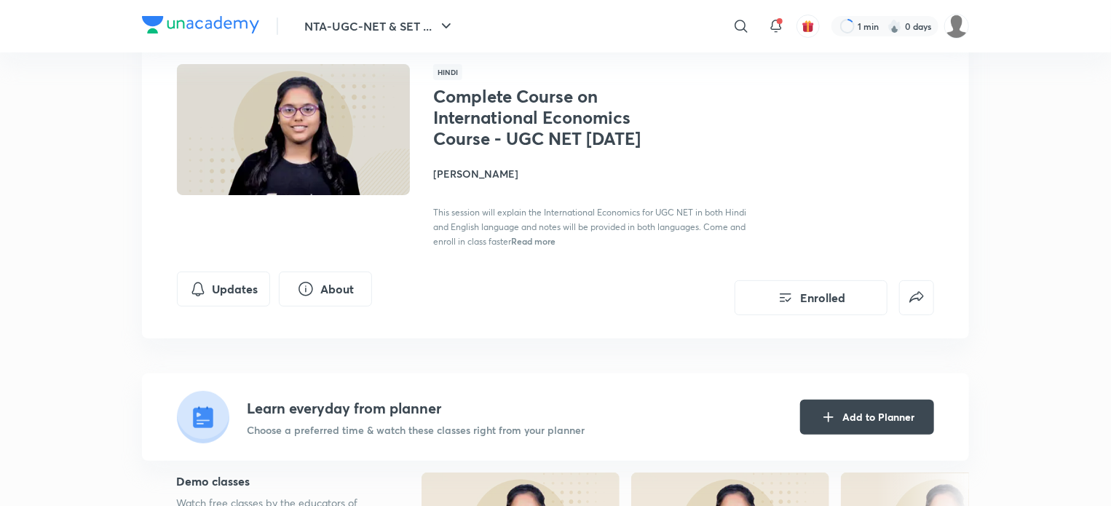
scroll to position [0, 0]
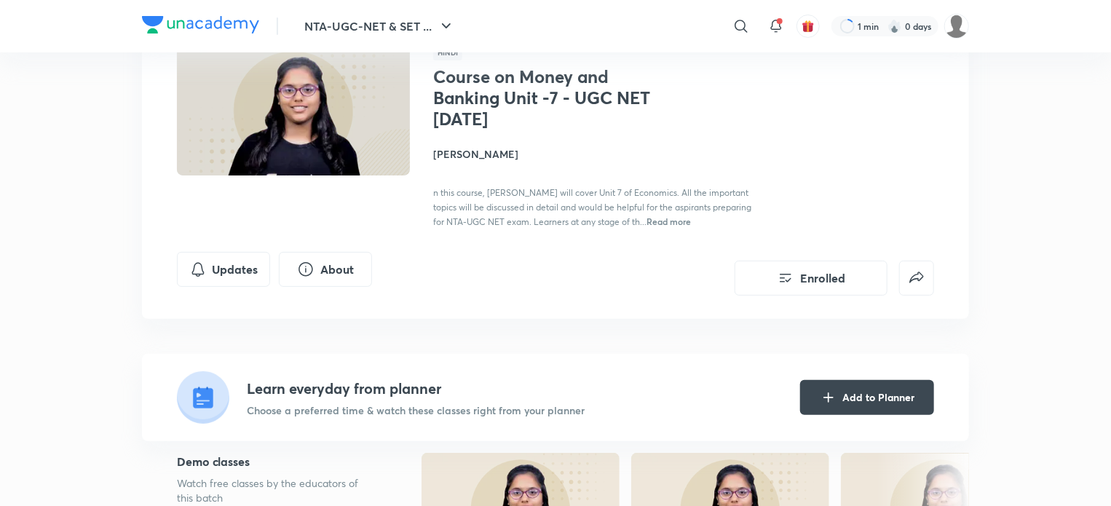
scroll to position [114, 0]
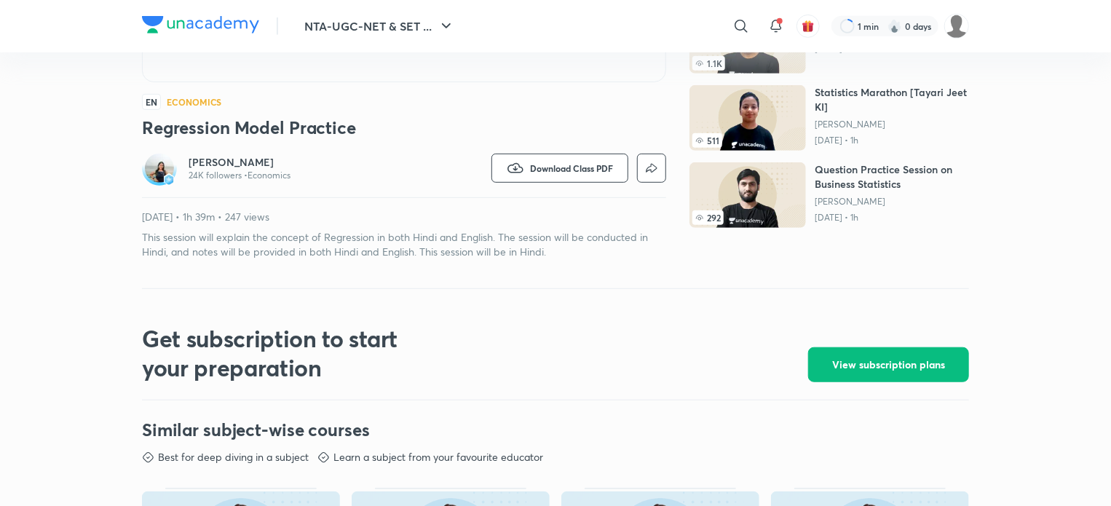
scroll to position [367, 0]
click at [873, 347] on button "View subscription plans" at bounding box center [888, 364] width 161 height 35
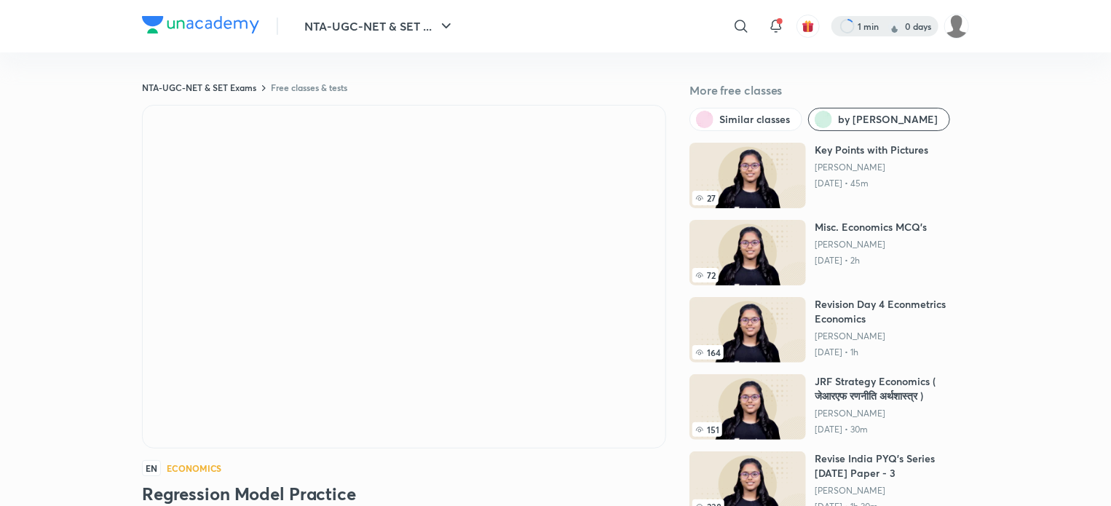
click at [869, 34] on div at bounding box center [884, 26] width 107 height 20
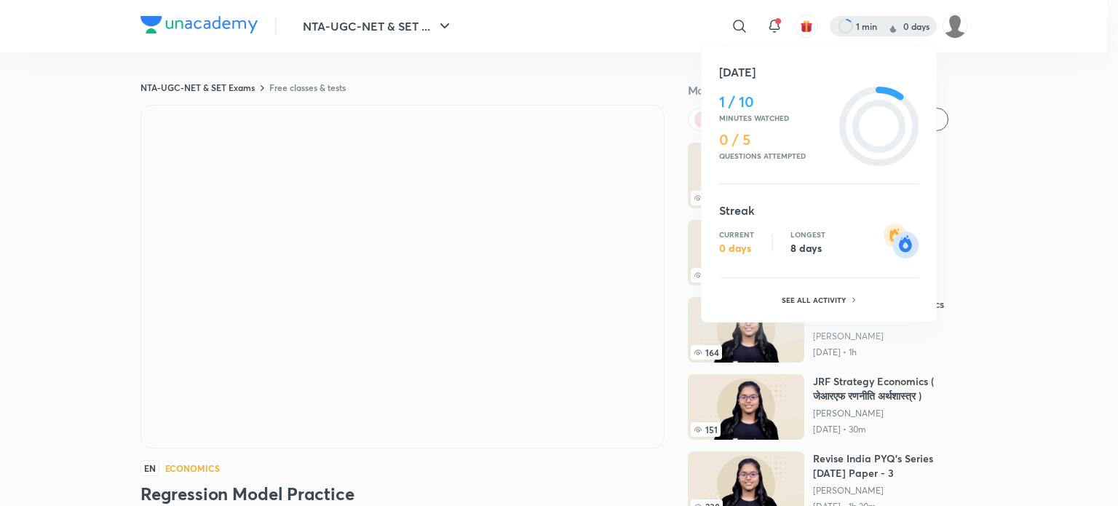
click at [984, 48] on div at bounding box center [559, 253] width 1118 height 506
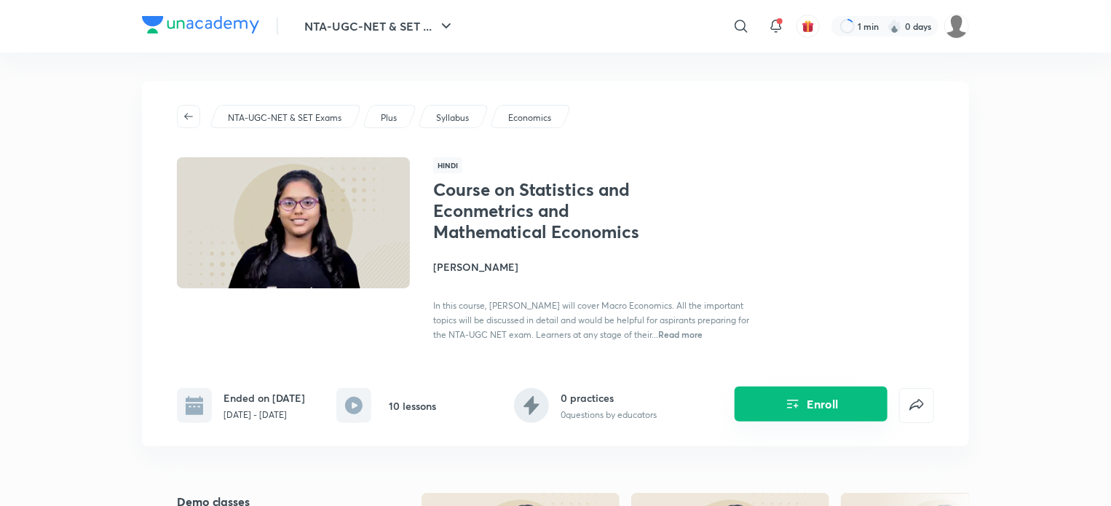
click at [762, 408] on button "Enroll" at bounding box center [811, 404] width 153 height 35
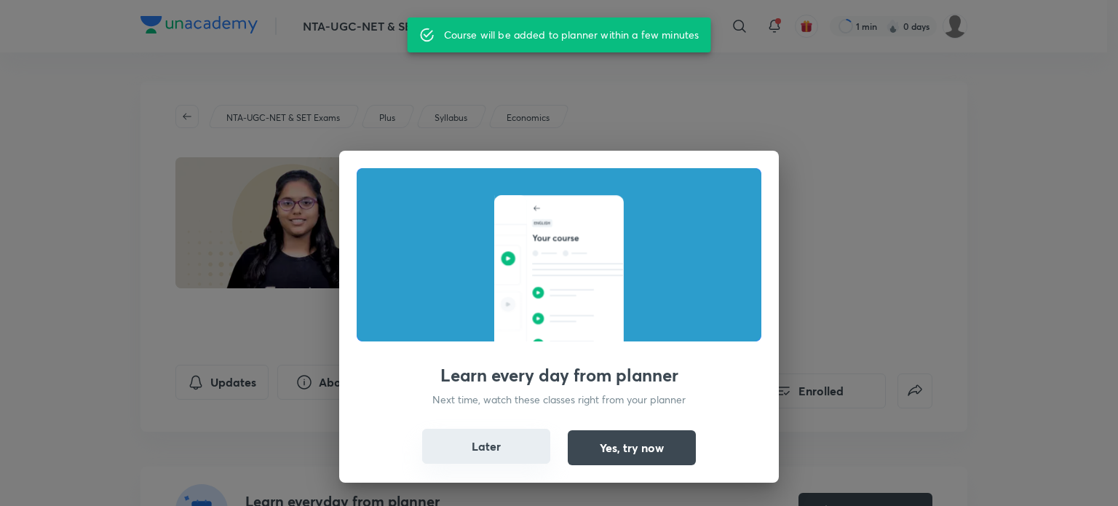
click at [513, 438] on button "Later" at bounding box center [486, 446] width 128 height 35
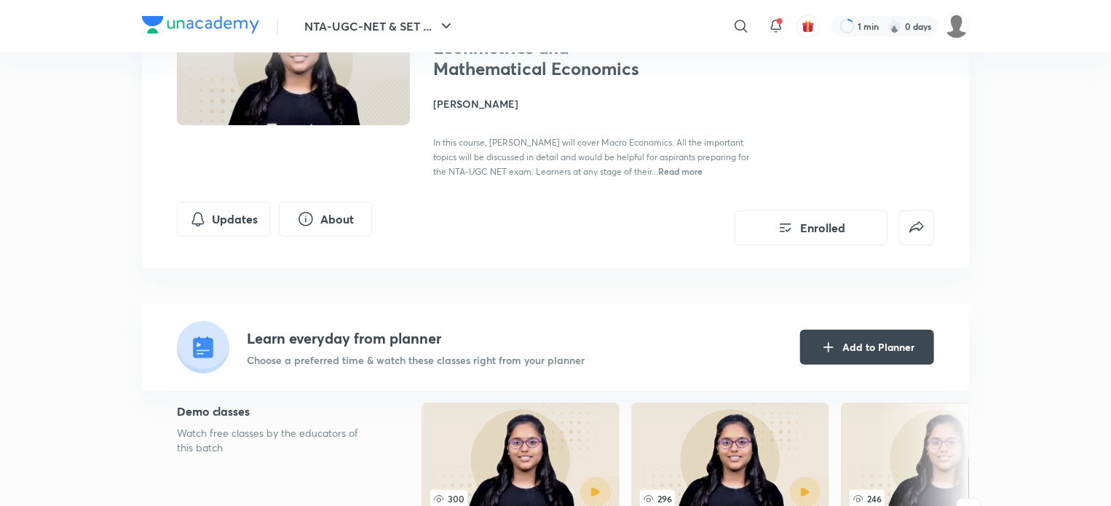
scroll to position [165, 0]
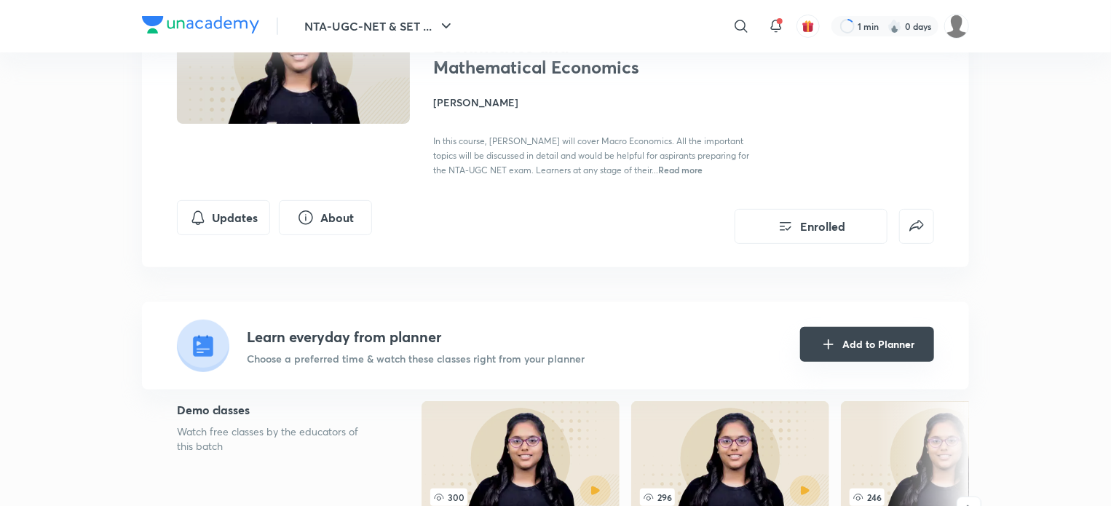
click at [817, 353] on button "Add to Planner" at bounding box center [867, 344] width 134 height 35
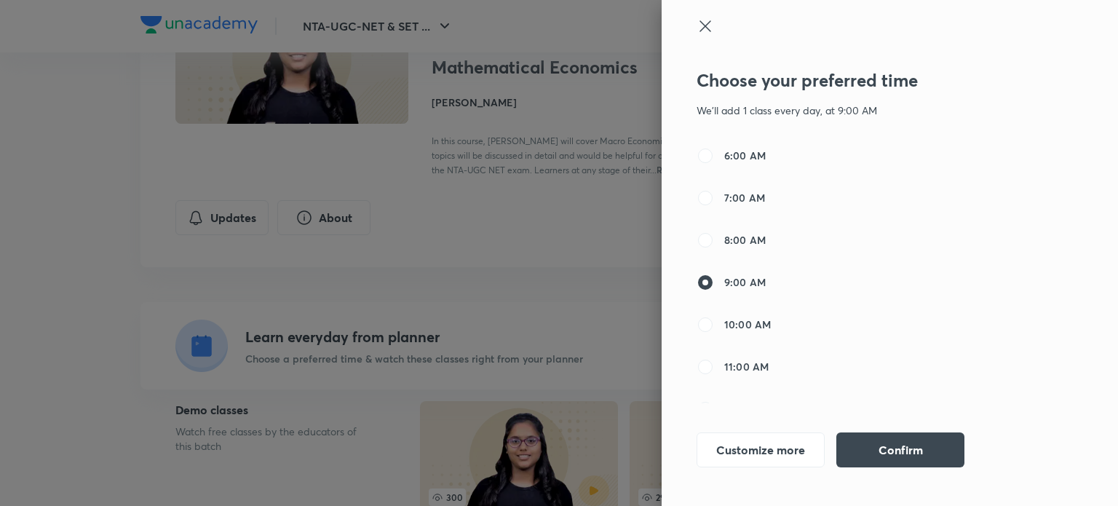
click at [754, 159] on span "6:00 AM" at bounding box center [744, 155] width 41 height 15
click at [714, 159] on input "6:00 AM" at bounding box center [705, 155] width 17 height 17
radio input "true"
radio input "false"
click at [888, 440] on button "Confirm" at bounding box center [901, 448] width 128 height 35
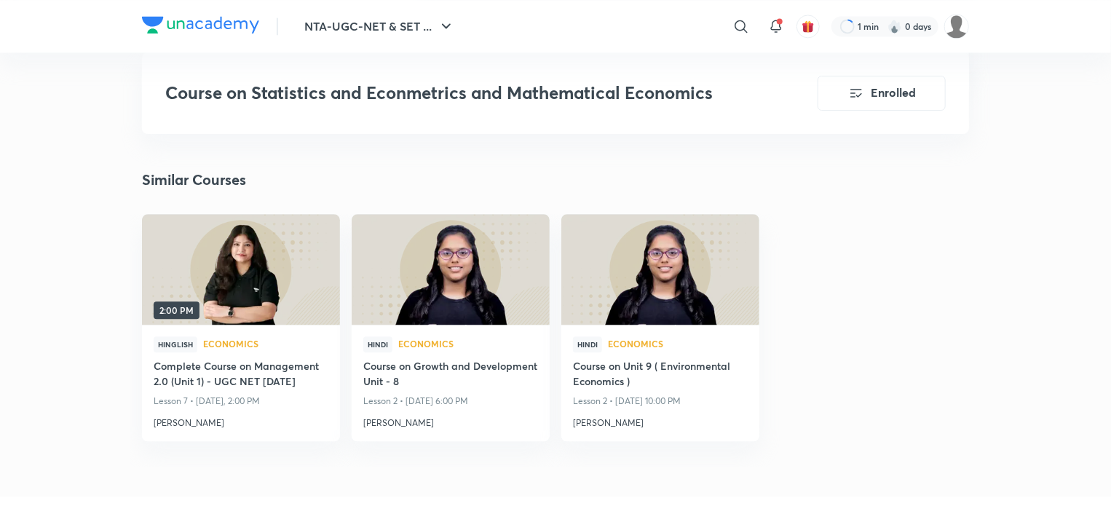
scroll to position [1602, 0]
click at [373, 387] on h4 "Course on Growth and Development Unit - 8" at bounding box center [450, 374] width 175 height 33
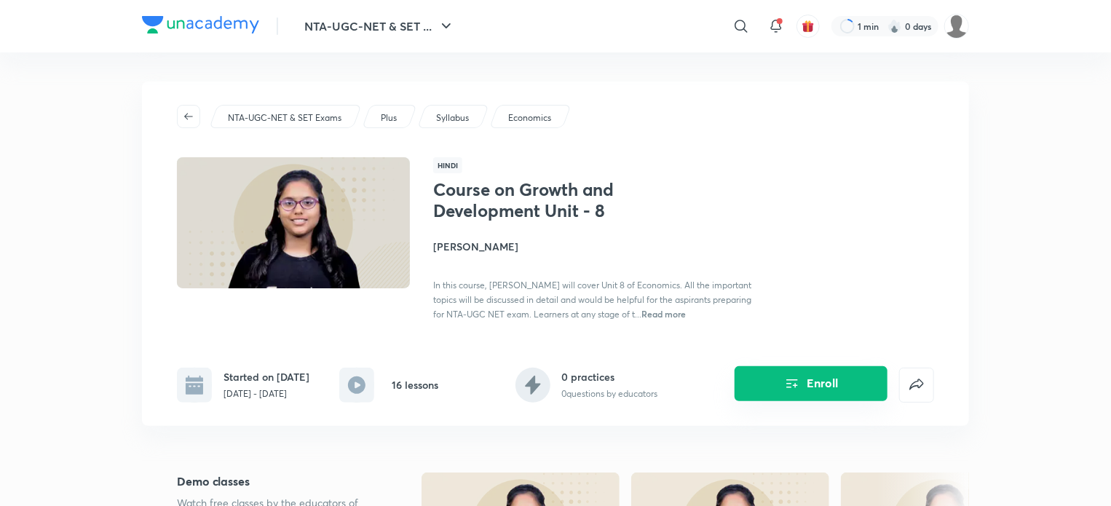
click at [766, 380] on button "Enroll" at bounding box center [811, 383] width 153 height 35
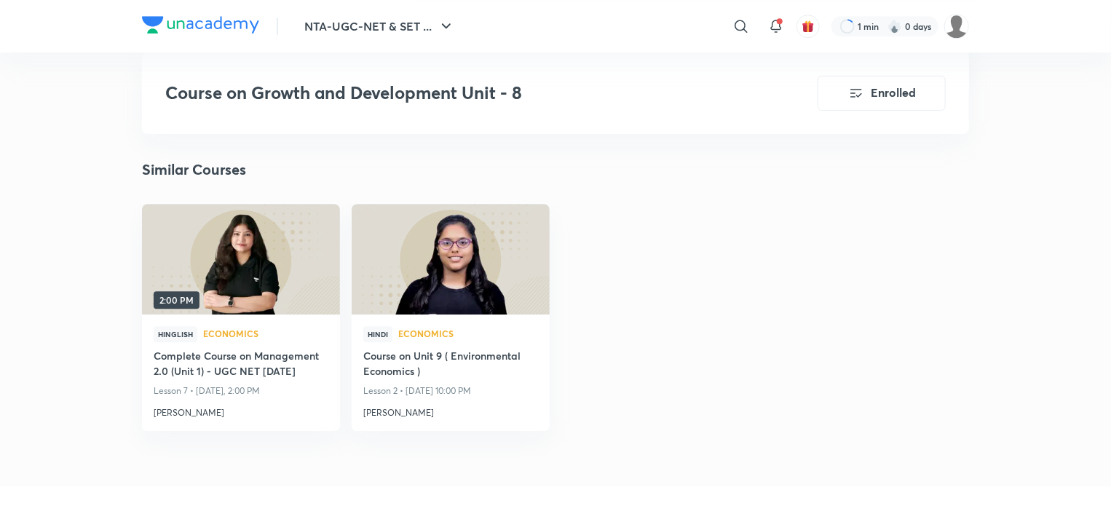
scroll to position [2059, 0]
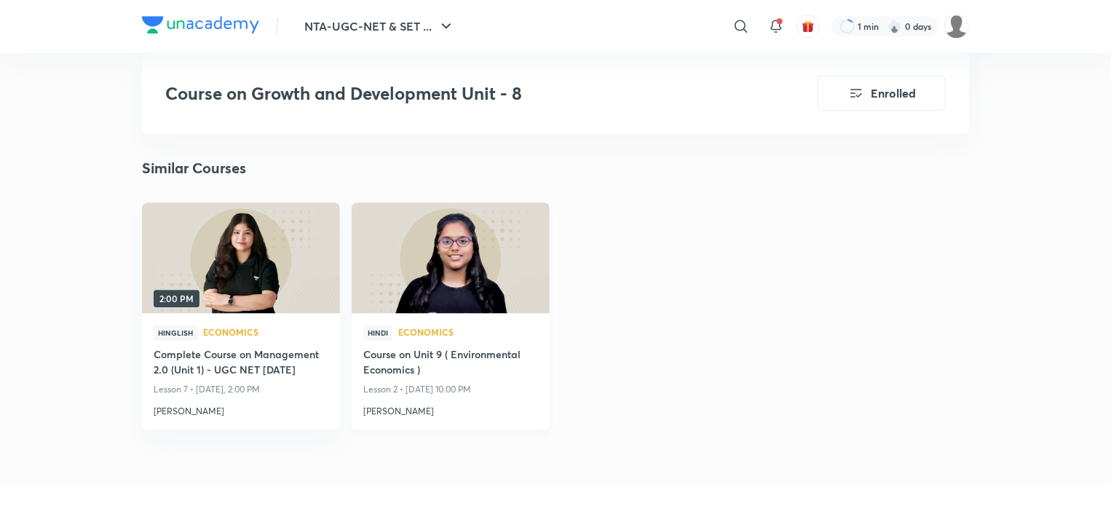
click at [393, 390] on p "Lesson 2 • Sep 8, 2025 10:00 PM" at bounding box center [450, 389] width 175 height 19
click at [402, 325] on div "Hindi Economics" at bounding box center [450, 336] width 175 height 22
click at [425, 248] on img at bounding box center [450, 257] width 202 height 113
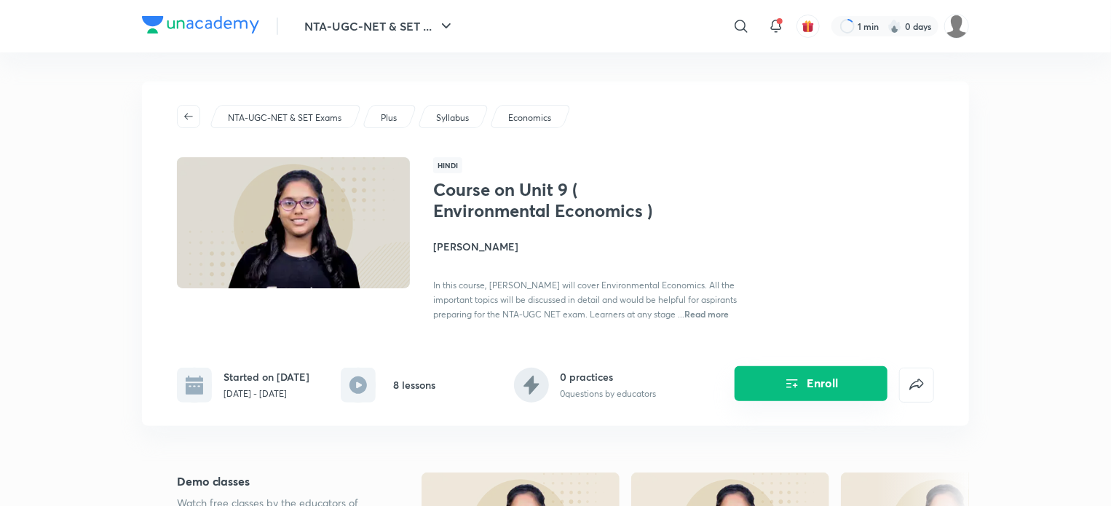
click at [772, 384] on button "Enroll" at bounding box center [811, 383] width 153 height 35
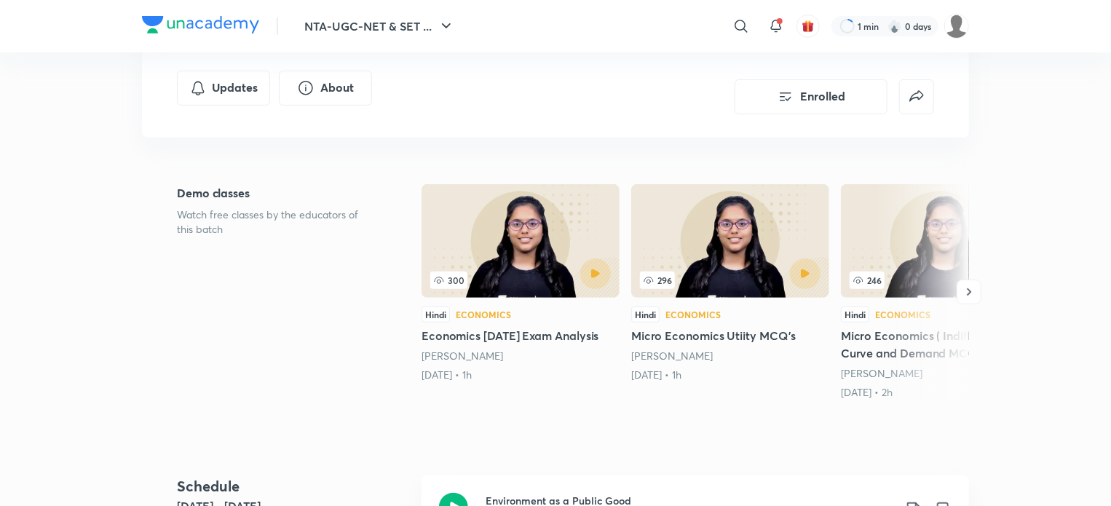
scroll to position [277, 0]
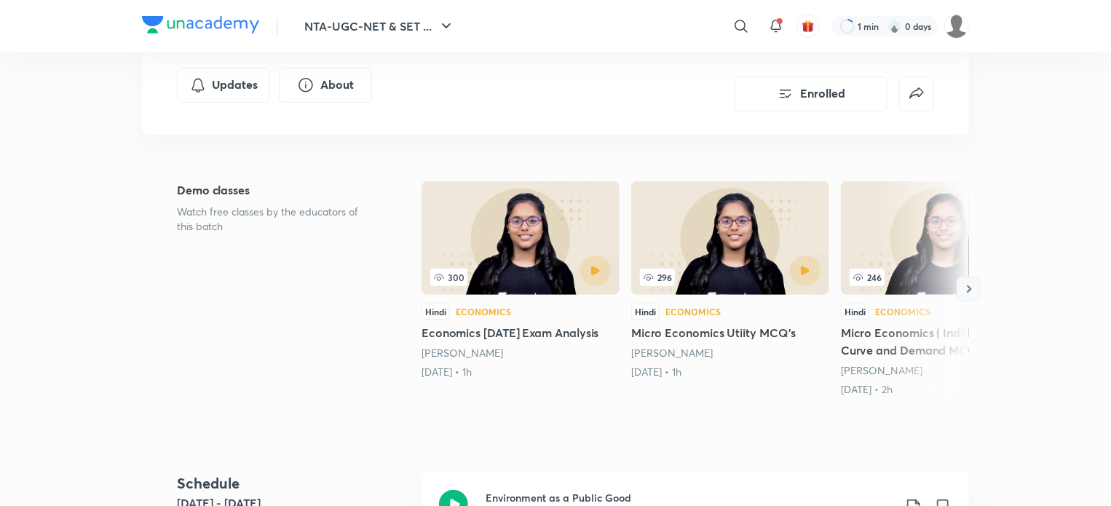
click at [962, 282] on icon "button" at bounding box center [969, 289] width 15 height 15
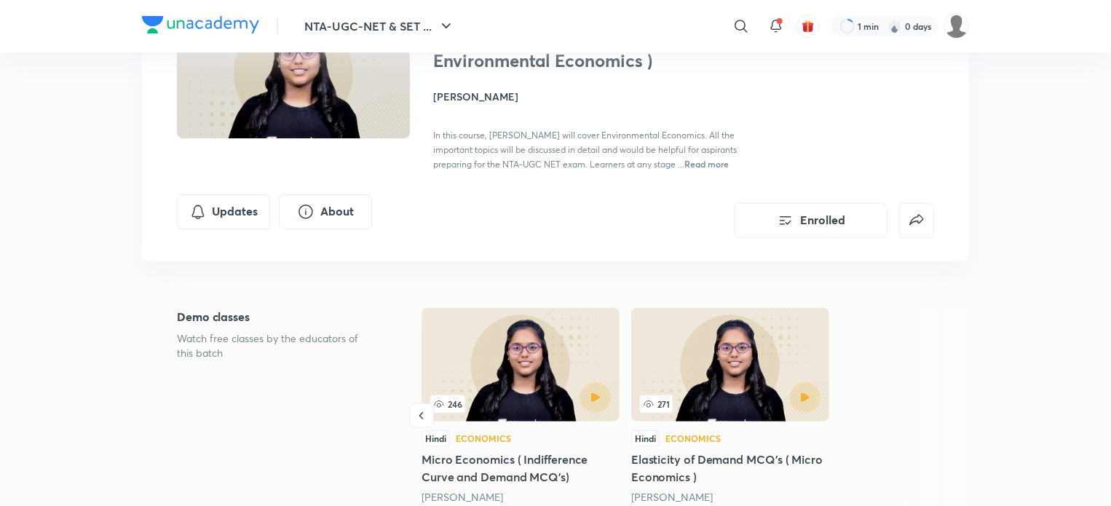
scroll to position [0, 0]
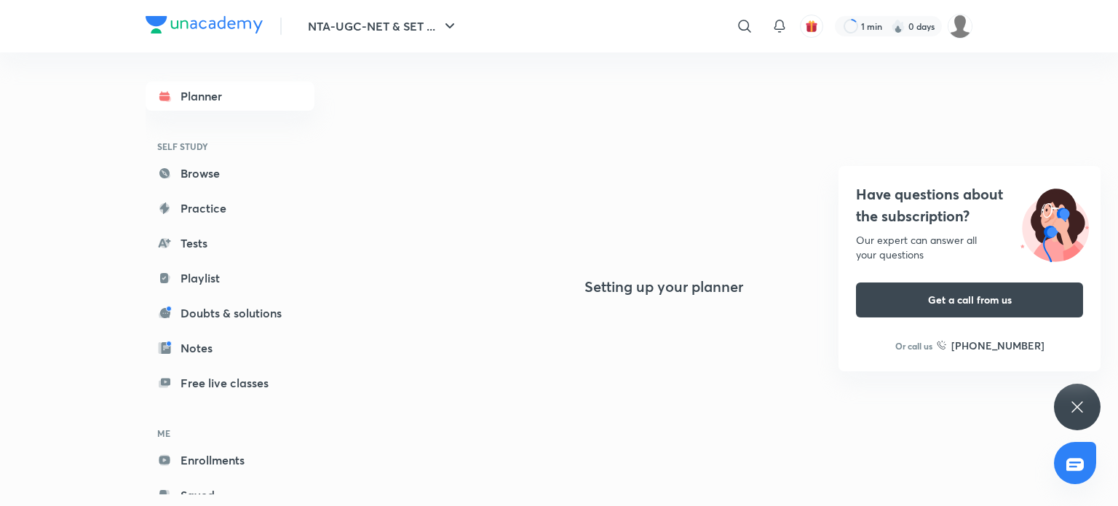
click at [1080, 411] on icon at bounding box center [1077, 406] width 17 height 17
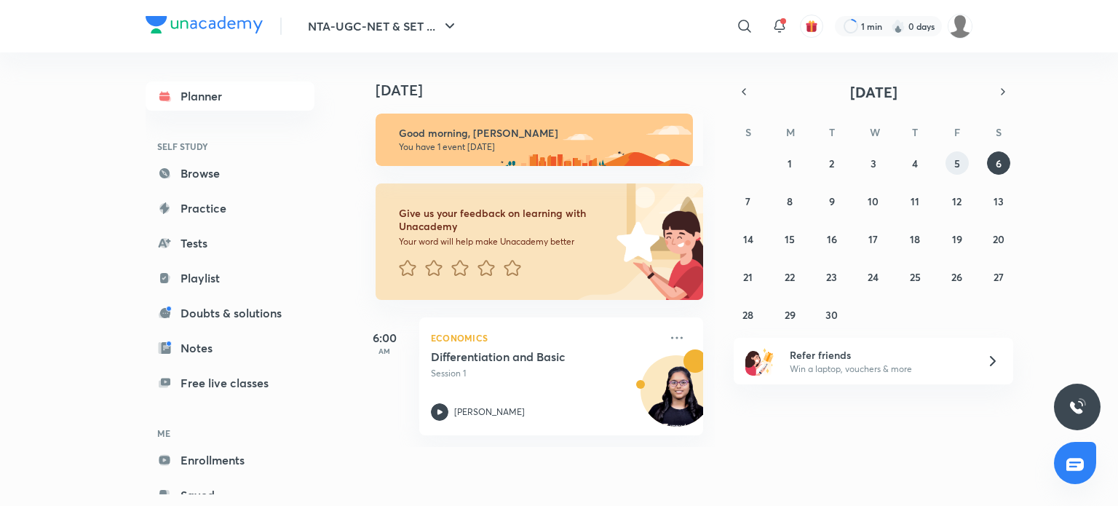
click at [954, 167] on abbr "5" at bounding box center [957, 164] width 6 height 14
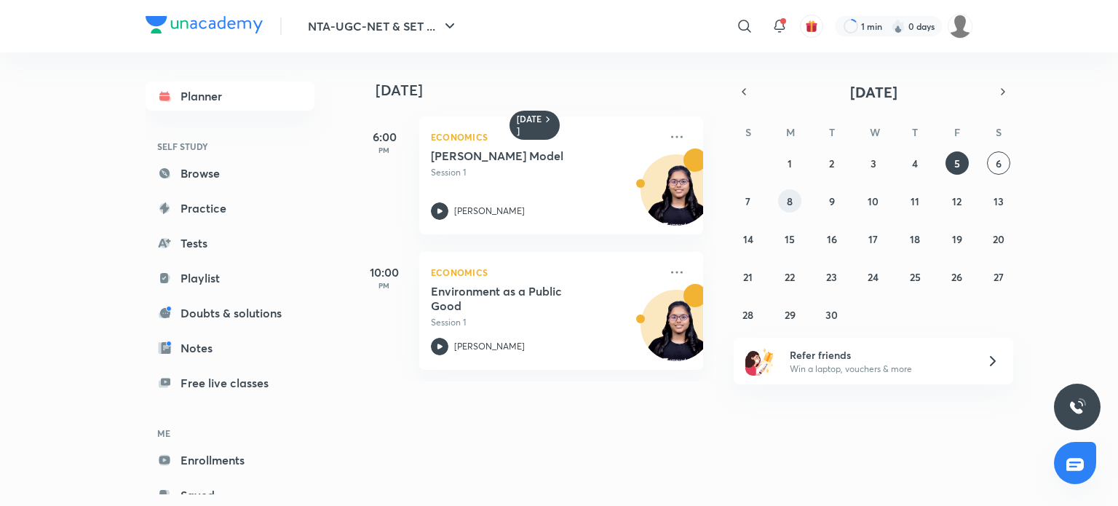
click at [787, 205] on abbr "8" at bounding box center [790, 201] width 6 height 14
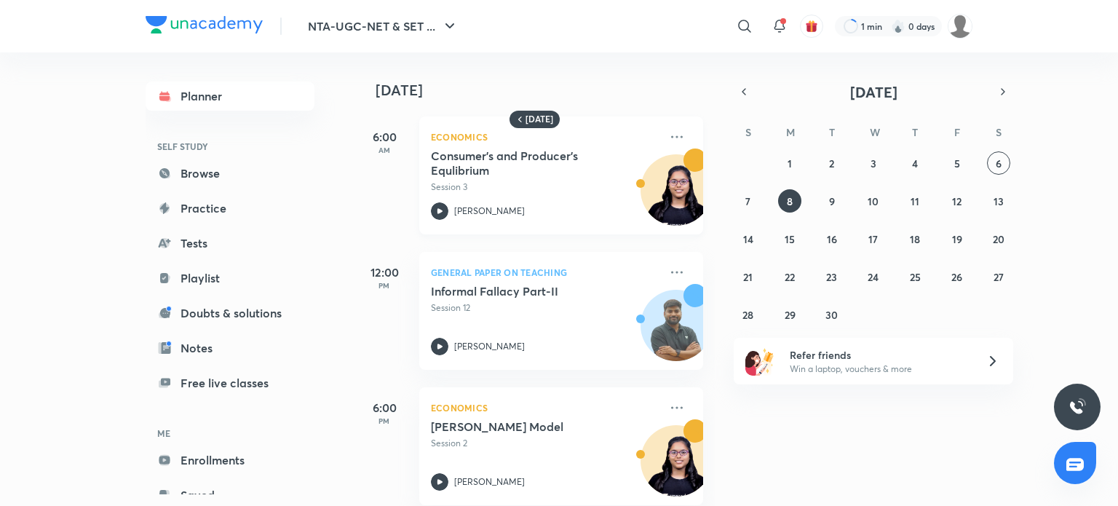
scroll to position [157, 0]
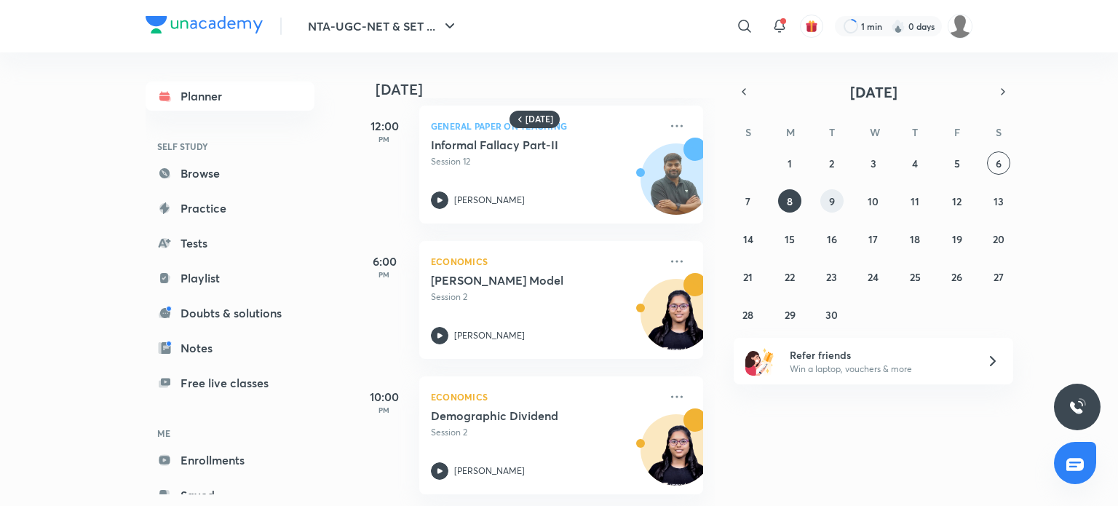
click at [833, 203] on abbr "9" at bounding box center [832, 201] width 6 height 14
